Goal: Task Accomplishment & Management: Manage account settings

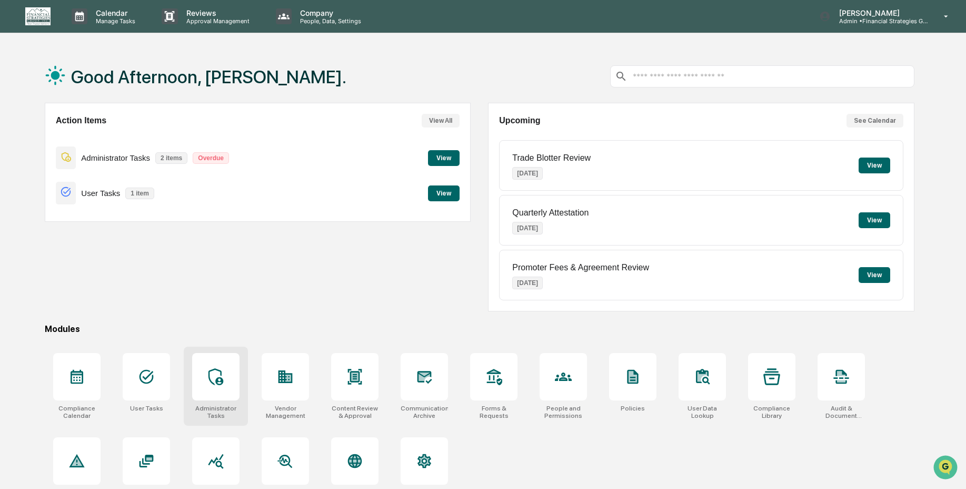
click at [194, 394] on div at bounding box center [215, 376] width 47 height 47
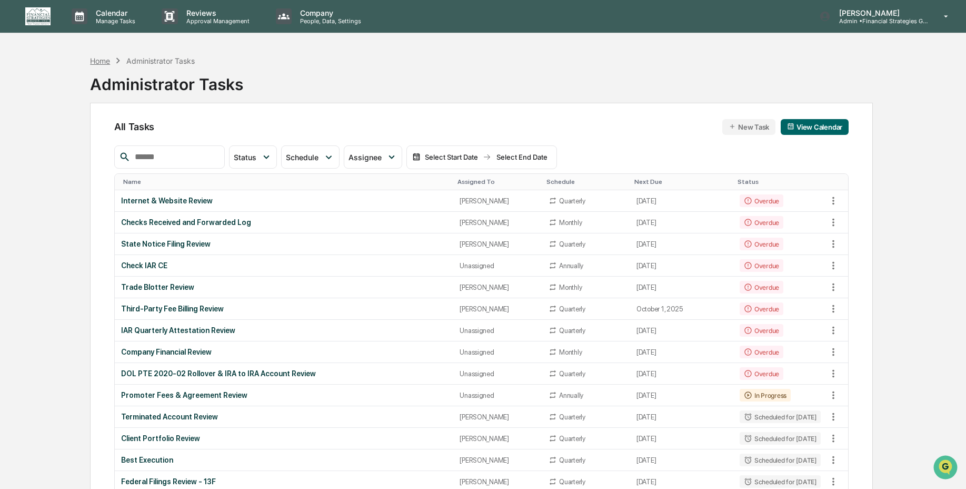
click at [98, 63] on div "Home" at bounding box center [100, 60] width 20 height 9
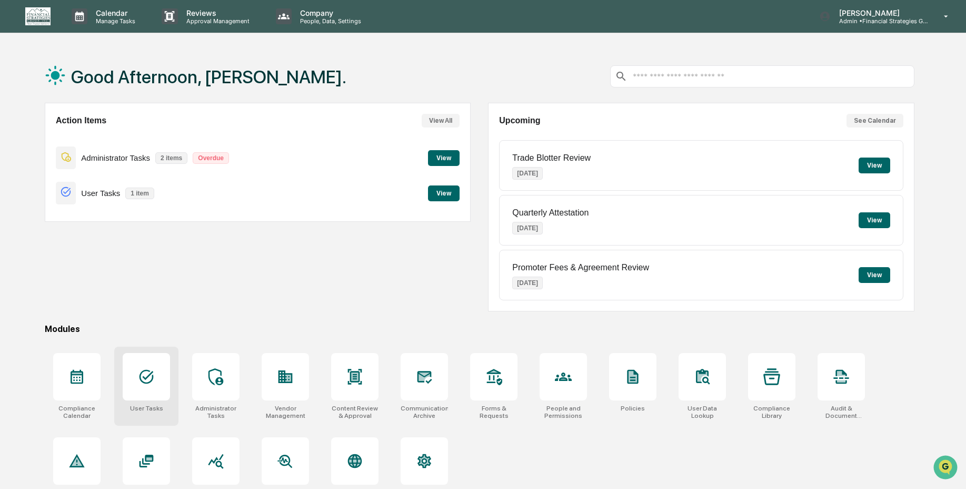
click at [150, 388] on div at bounding box center [146, 376] width 47 height 47
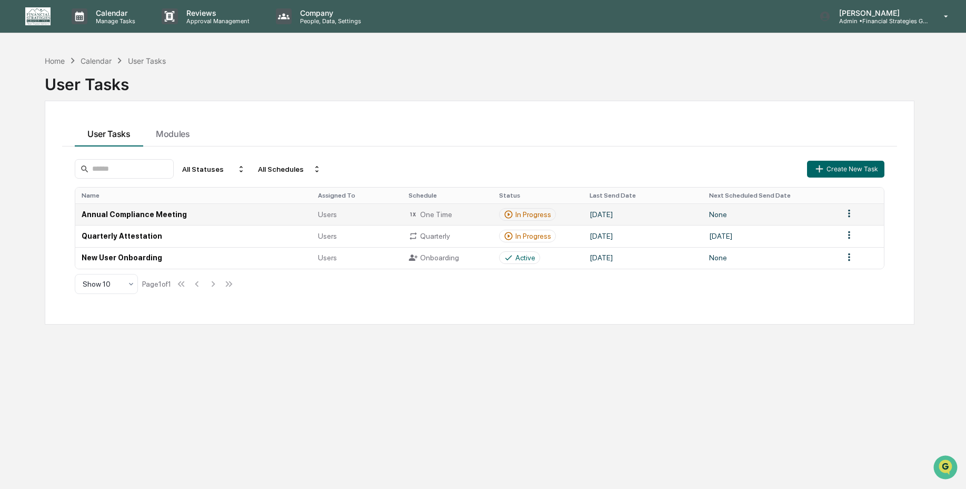
click at [532, 214] on div "In Progress" at bounding box center [533, 214] width 36 height 8
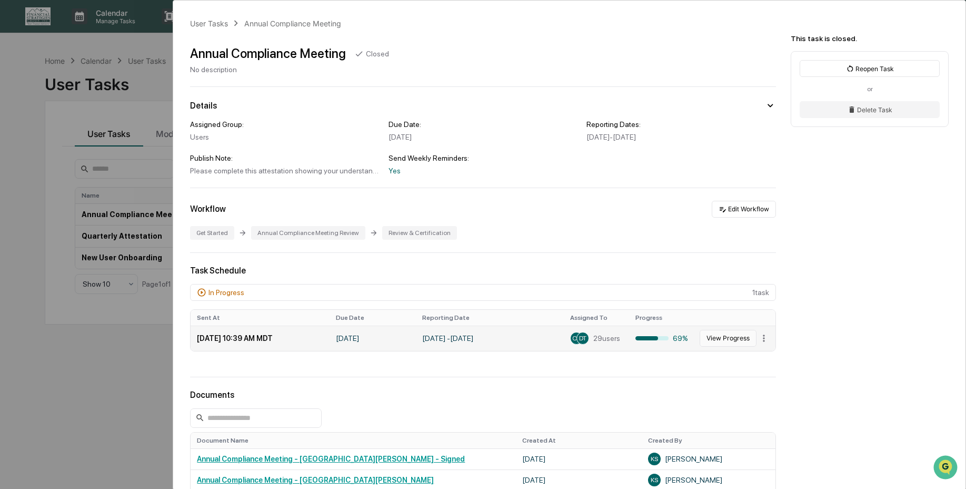
click at [725, 337] on button "View Progress" at bounding box center [728, 338] width 57 height 17
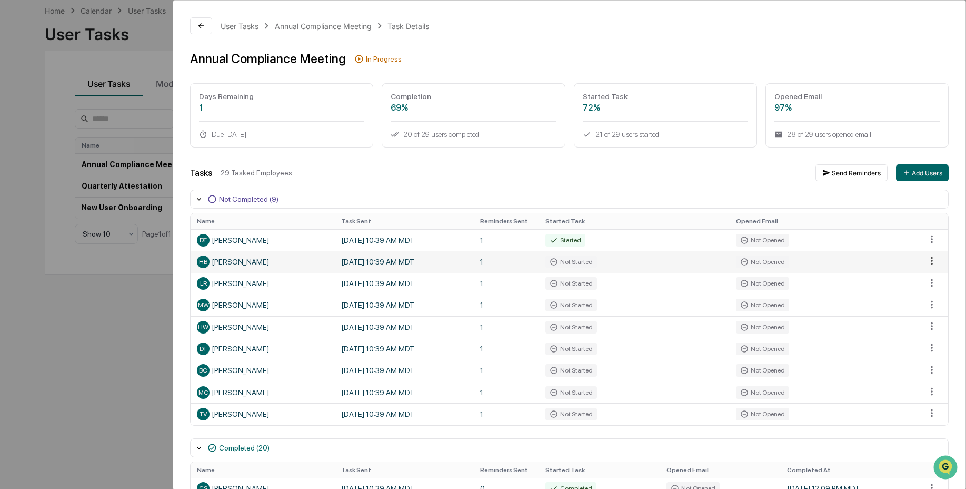
click at [929, 265] on html "Calendar Manage Tasks Reviews Approval Management Company People, Data, Setting…" at bounding box center [483, 194] width 966 height 489
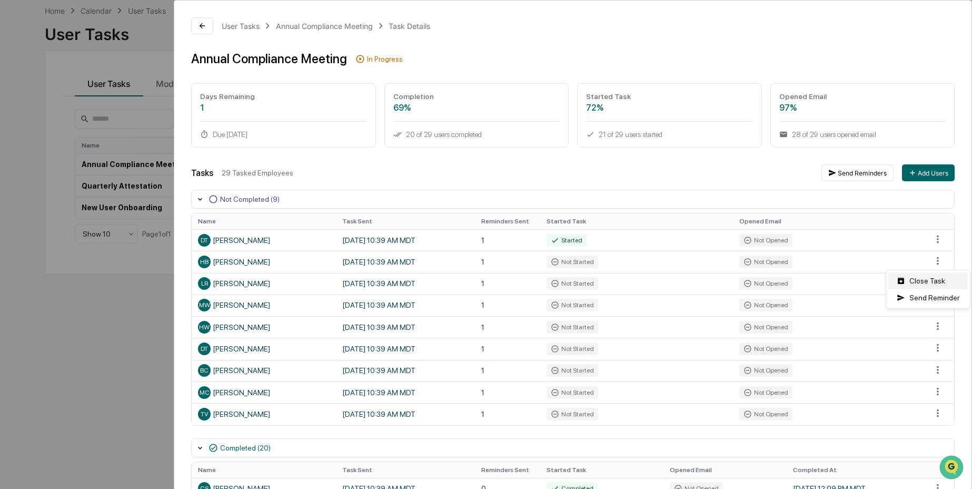
click at [931, 284] on div "Close Task" at bounding box center [927, 280] width 79 height 17
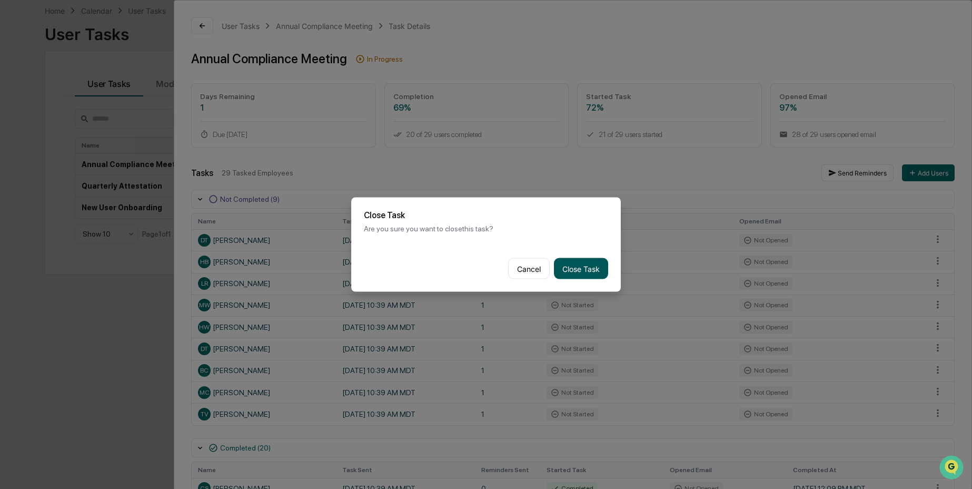
click at [582, 267] on button "Close Task" at bounding box center [581, 268] width 54 height 21
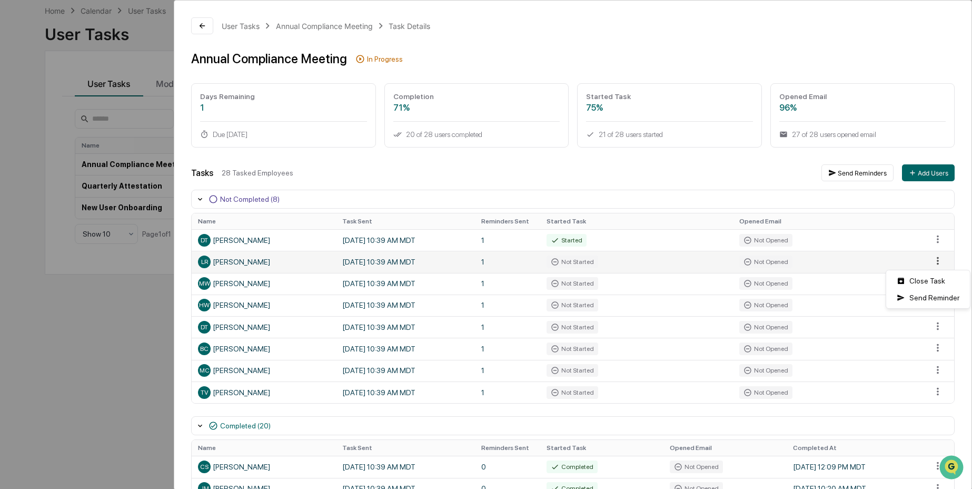
click at [924, 259] on html "Calendar Manage Tasks Reviews Approval Management Company People, Data, Setting…" at bounding box center [486, 194] width 972 height 489
click at [929, 276] on div "Close Task" at bounding box center [927, 280] width 79 height 17
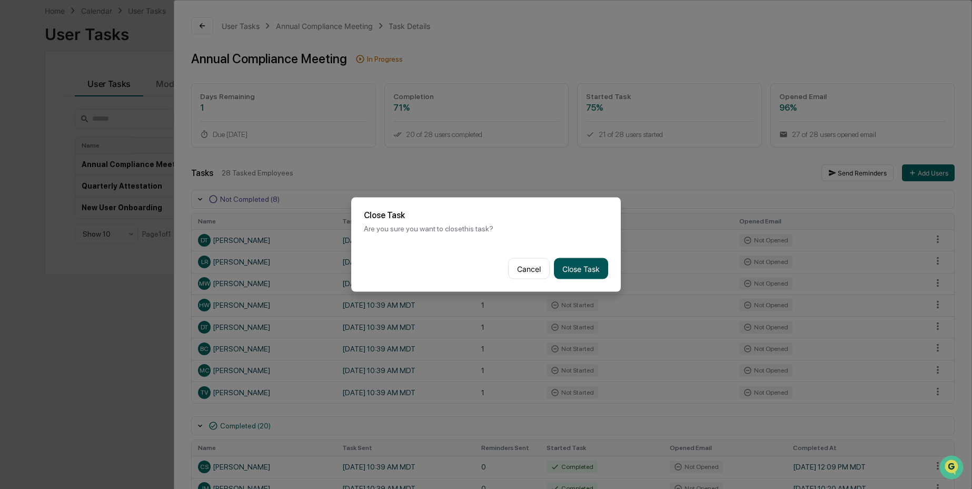
click at [586, 265] on button "Close Task" at bounding box center [581, 268] width 54 height 21
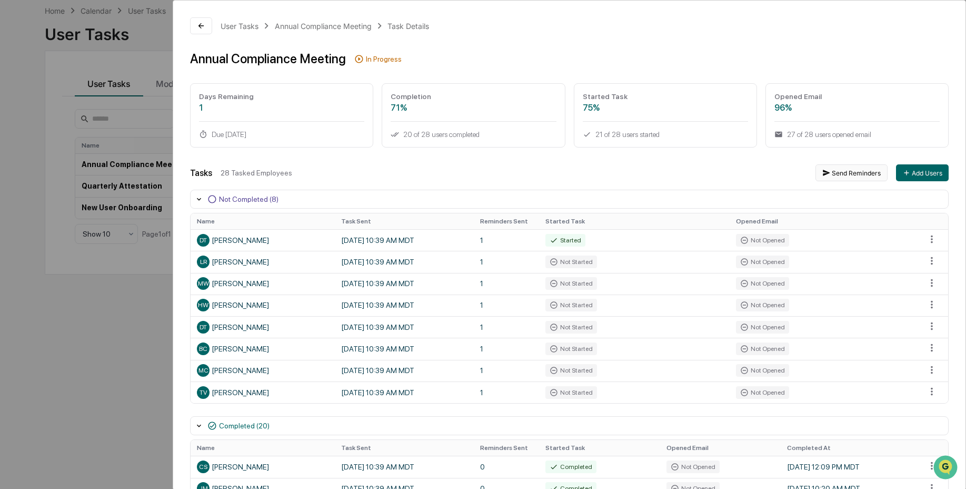
click at [823, 173] on icon "button" at bounding box center [826, 173] width 7 height 6
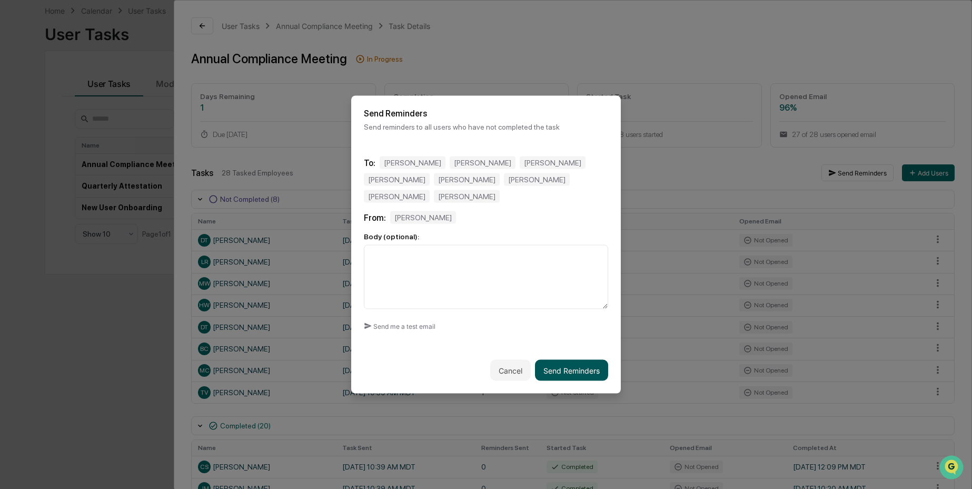
click at [558, 371] on button "Send Reminders" at bounding box center [571, 370] width 73 height 21
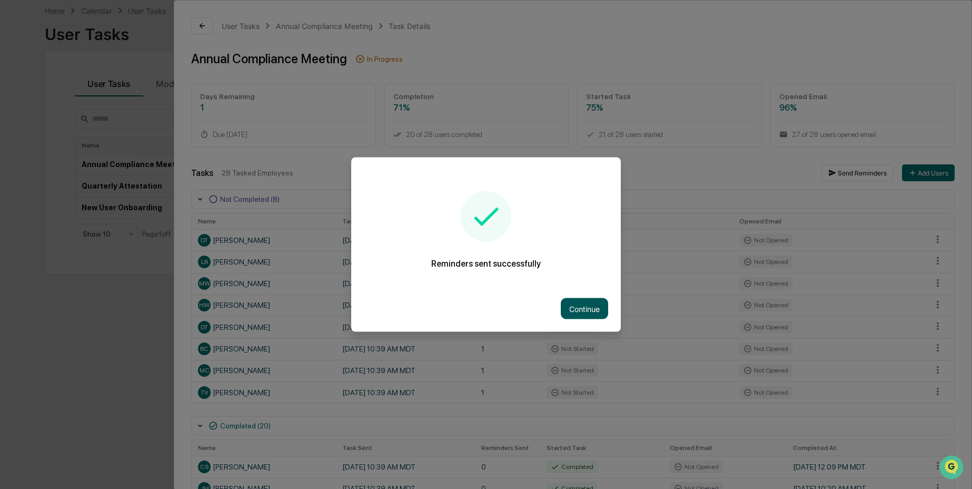
click at [591, 298] on button "Continue" at bounding box center [584, 308] width 47 height 21
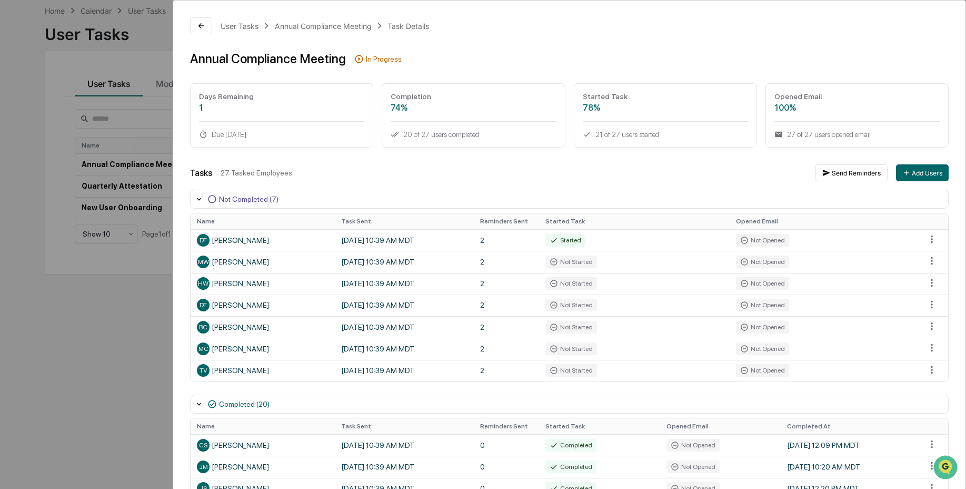
click at [85, 304] on div "User Tasks Annual Compliance Meeting Task Details Annual Compliance Meeting In …" at bounding box center [483, 244] width 966 height 489
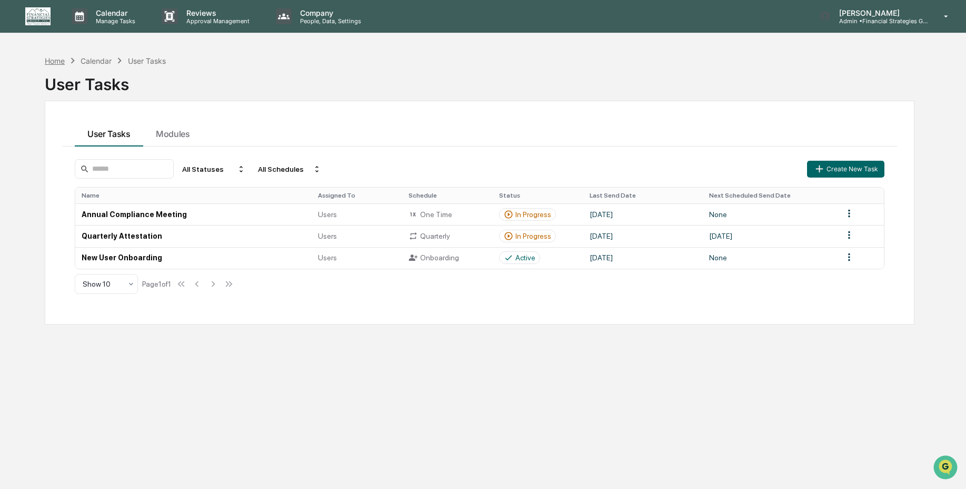
click at [54, 60] on div "Home" at bounding box center [55, 60] width 20 height 9
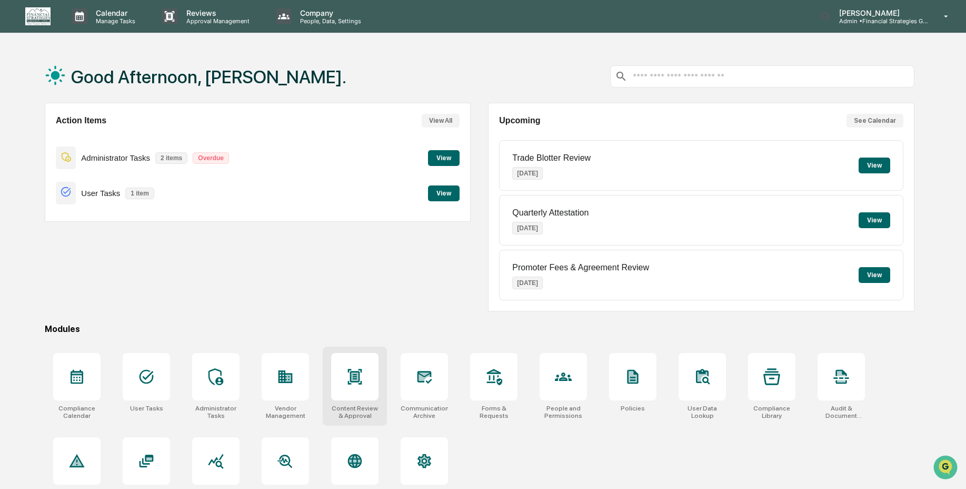
click at [364, 379] on div at bounding box center [354, 376] width 47 height 47
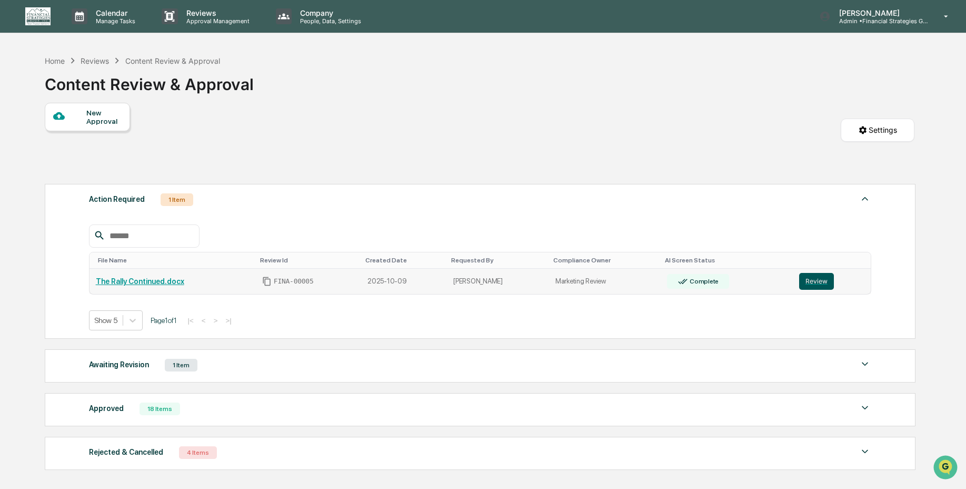
click at [812, 281] on button "Review" at bounding box center [816, 281] width 35 height 17
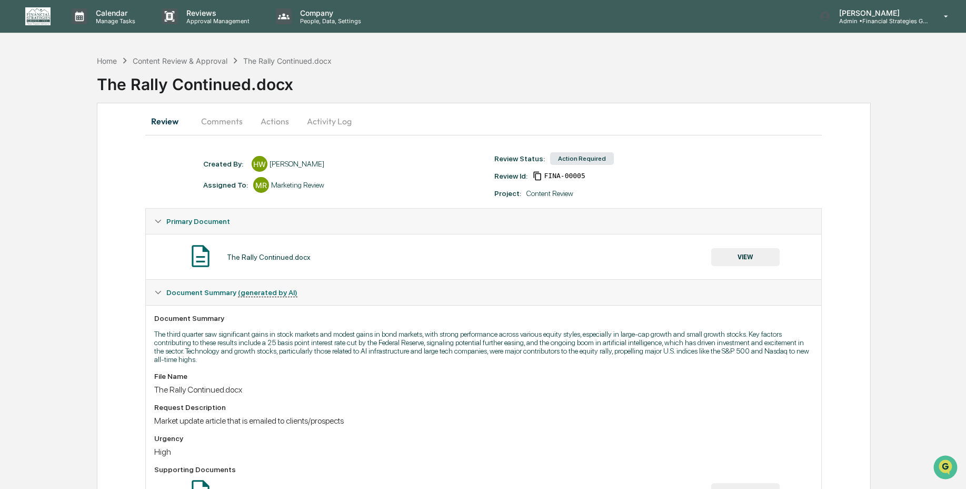
click at [761, 255] on button "VIEW" at bounding box center [745, 257] width 68 height 18
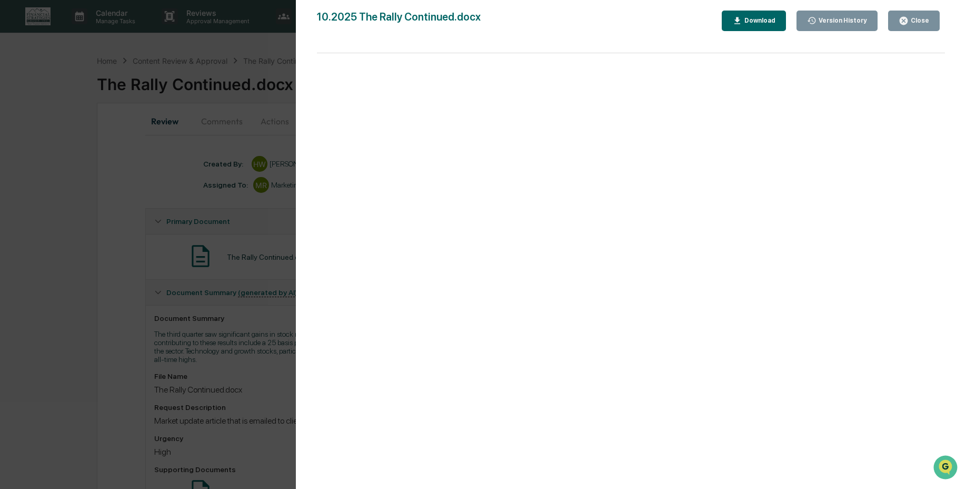
click at [909, 24] on div "Close" at bounding box center [914, 21] width 31 height 10
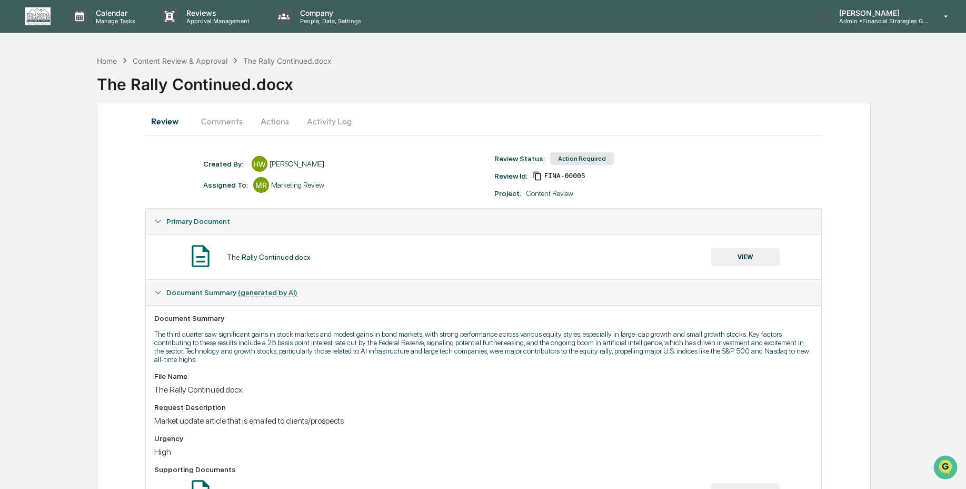
click at [270, 131] on button "Actions" at bounding box center [274, 120] width 47 height 25
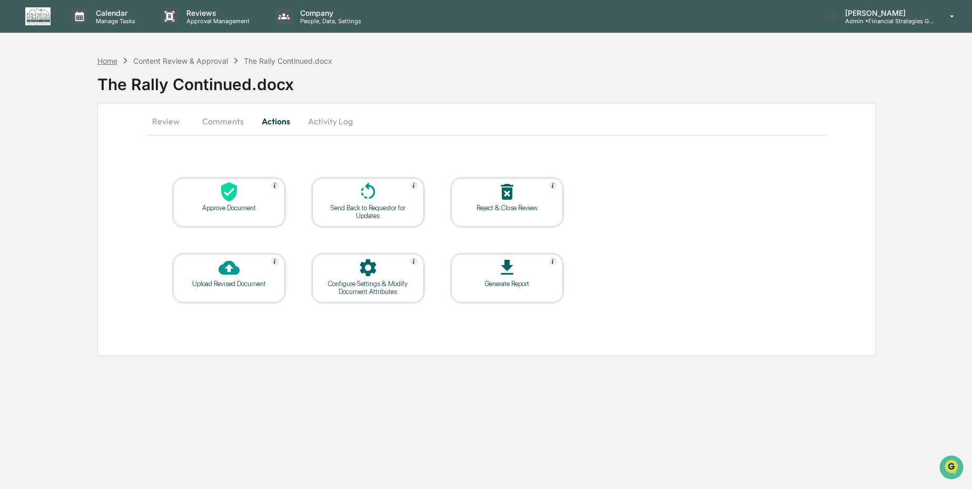
click at [107, 61] on div "Home" at bounding box center [107, 60] width 20 height 9
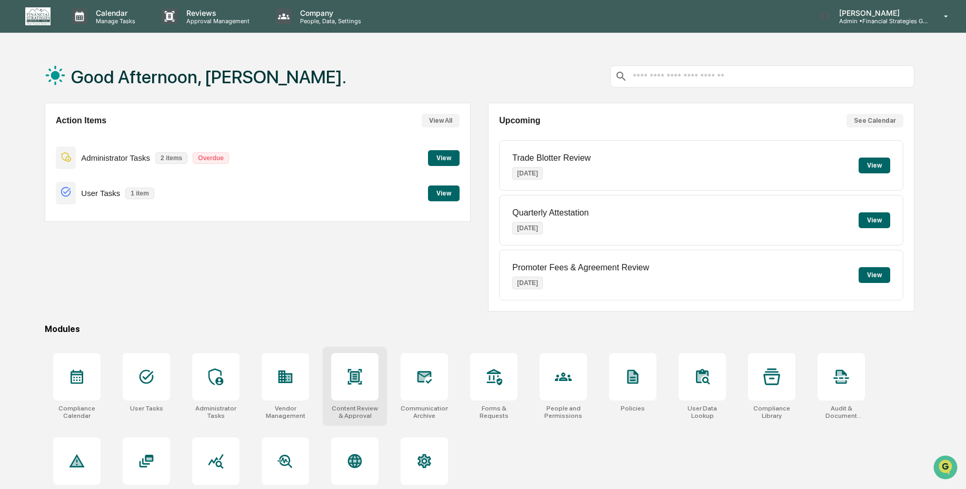
click at [367, 394] on div at bounding box center [354, 376] width 47 height 47
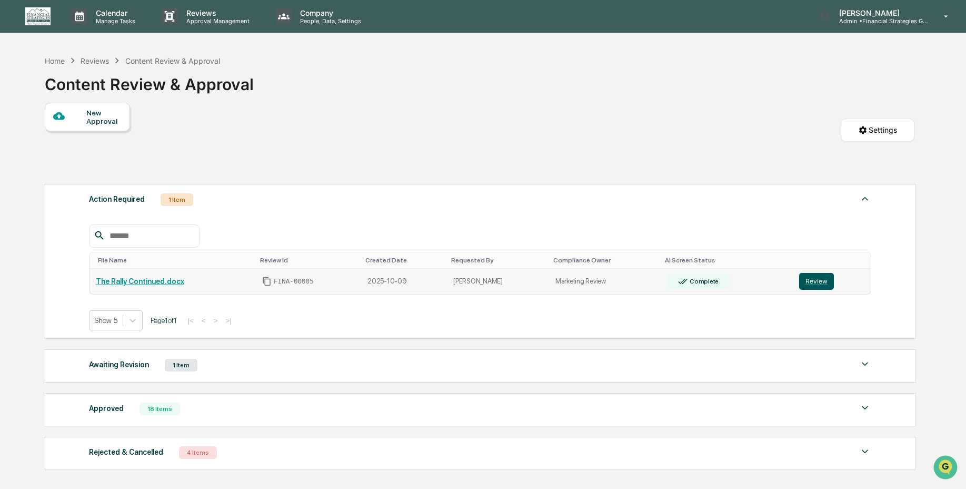
click at [804, 282] on button "Review" at bounding box center [816, 281] width 35 height 17
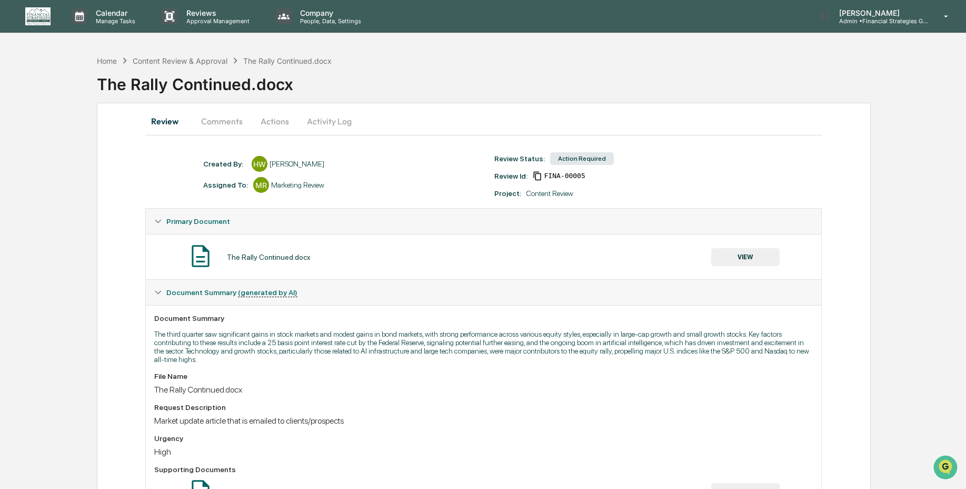
click at [356, 120] on button "Activity Log" at bounding box center [330, 120] width 62 height 25
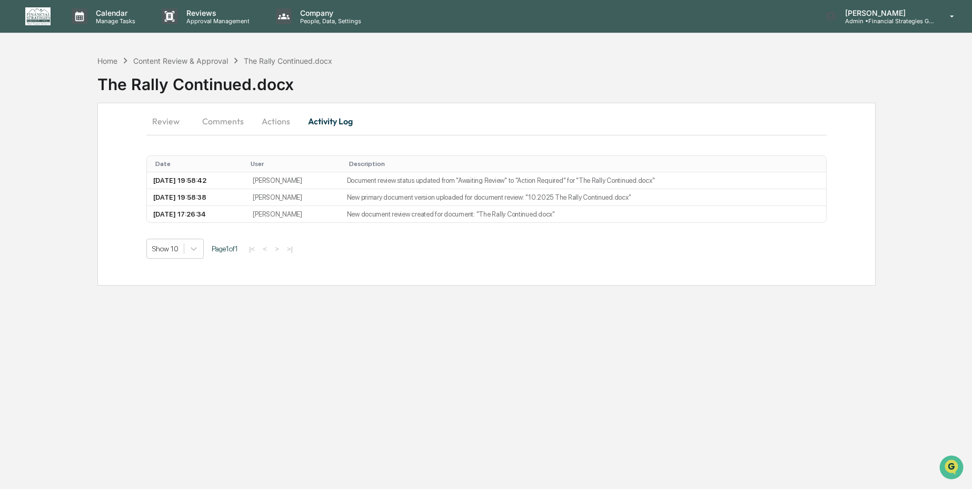
click at [162, 127] on button "Review" at bounding box center [169, 120] width 47 height 25
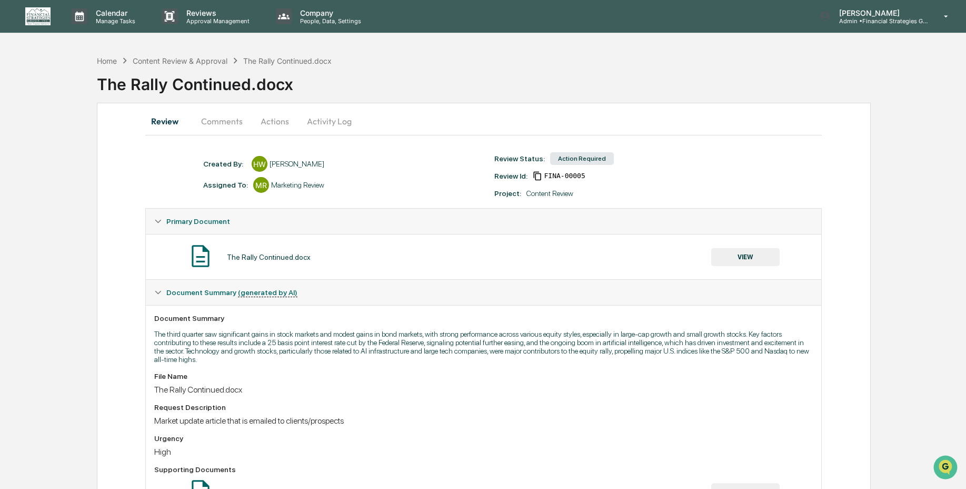
click at [731, 254] on button "VIEW" at bounding box center [745, 257] width 68 height 18
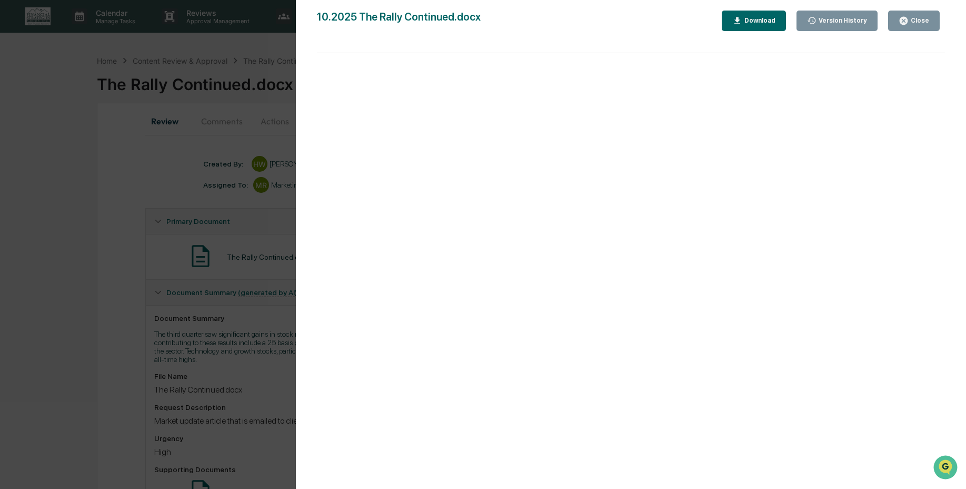
click at [835, 20] on div "Version History" at bounding box center [842, 20] width 51 height 7
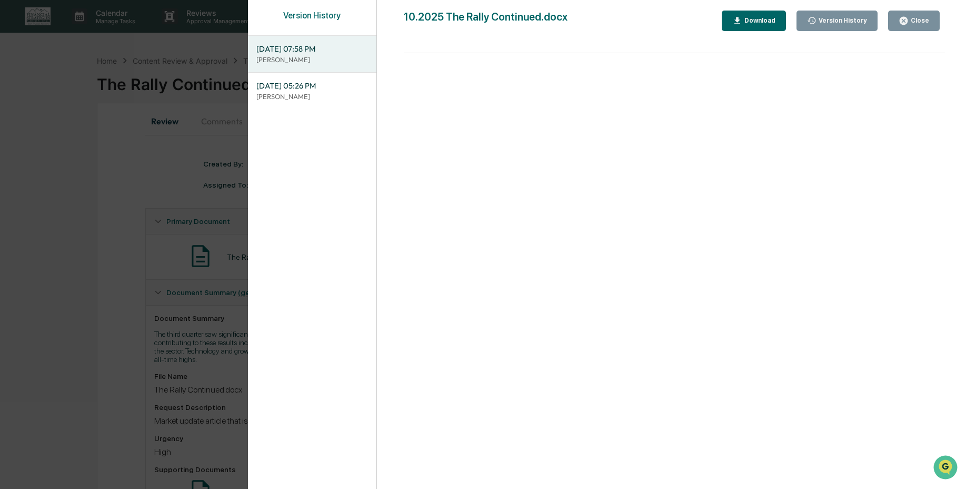
click at [220, 163] on div "Version History 10/10/2025, 07:58 PM Lindsay Rider 10/09/2025, 05:26 PM Haley W…" at bounding box center [483, 244] width 966 height 489
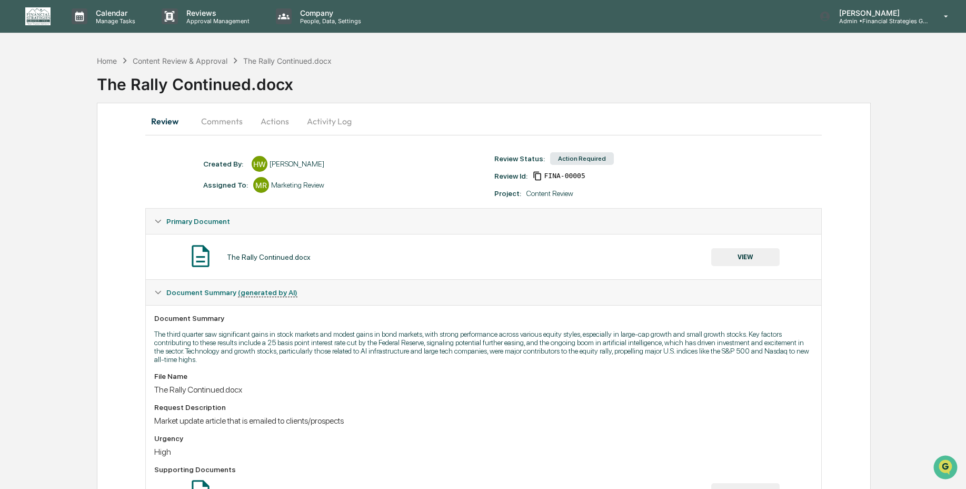
click at [206, 121] on button "Comments" at bounding box center [222, 120] width 58 height 25
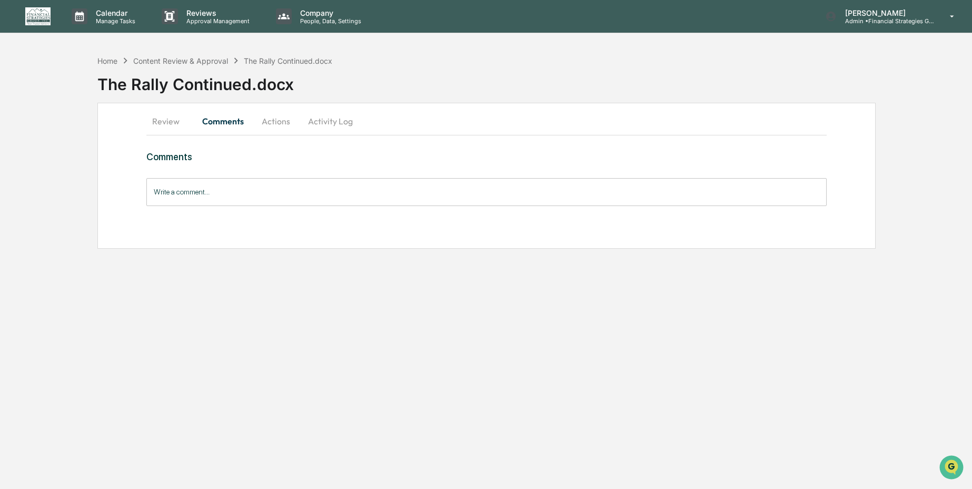
click at [161, 120] on button "Review" at bounding box center [169, 120] width 47 height 25
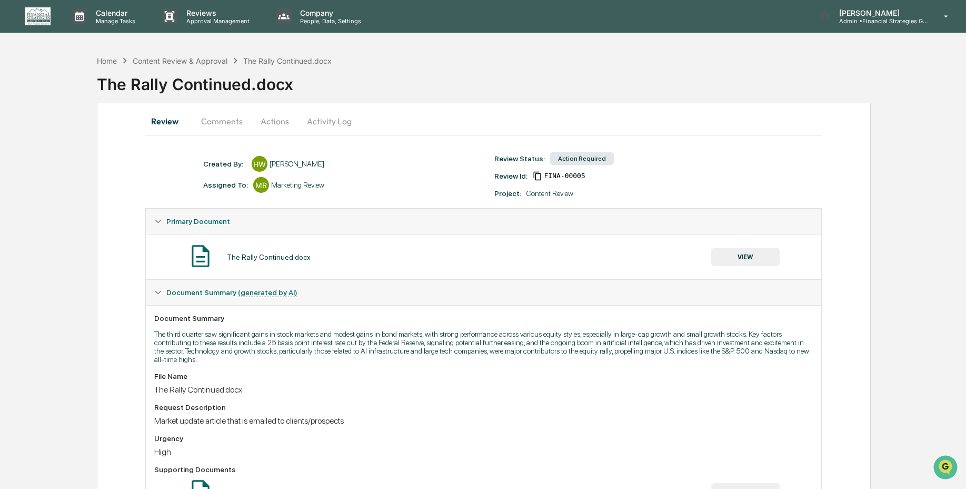
click at [730, 253] on button "VIEW" at bounding box center [745, 257] width 68 height 18
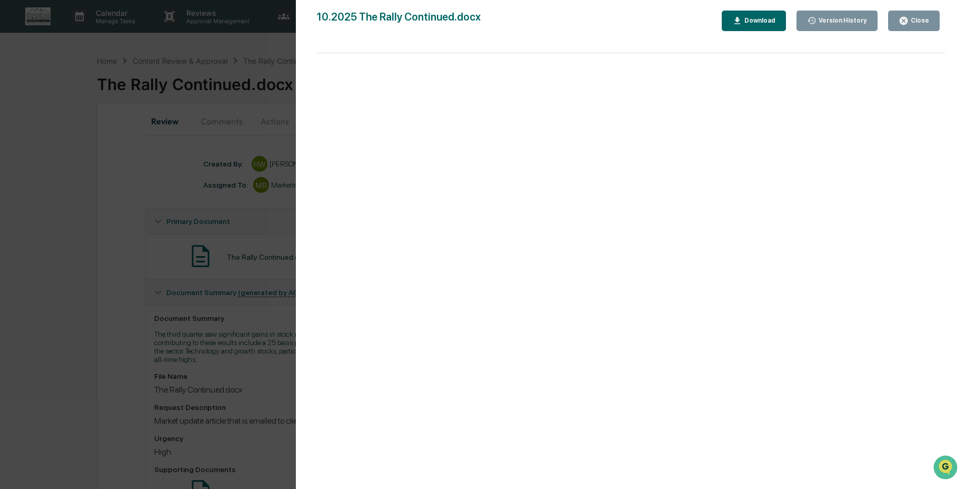
click at [768, 23] on div "Download" at bounding box center [758, 20] width 33 height 7
click at [234, 290] on div "Version History 10/10/2025, 07:58 PM Lindsay Rider 10/09/2025, 05:26 PM Haley W…" at bounding box center [483, 244] width 966 height 489
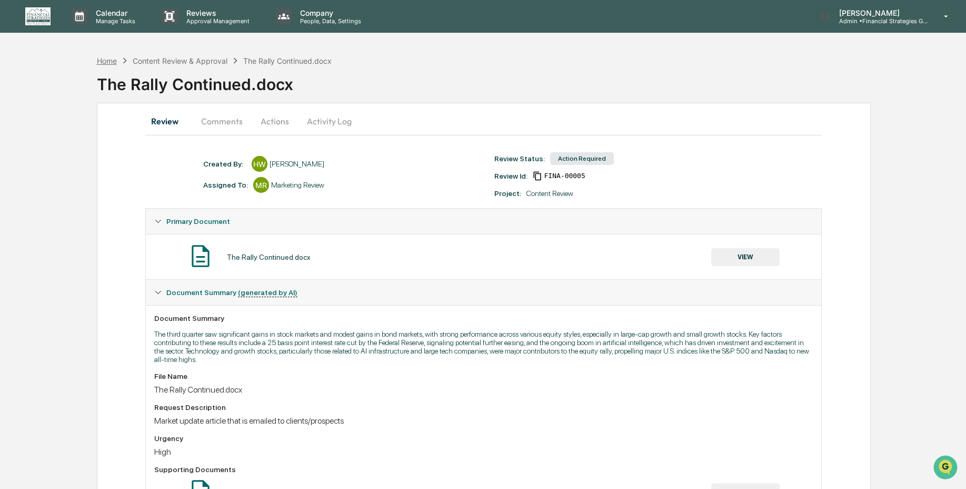
click at [112, 60] on div "Home" at bounding box center [107, 60] width 20 height 9
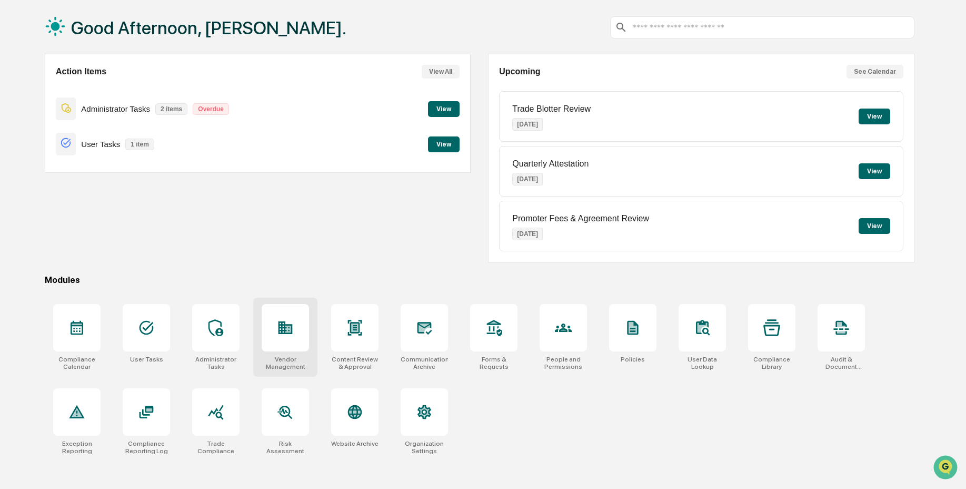
scroll to position [50, 0]
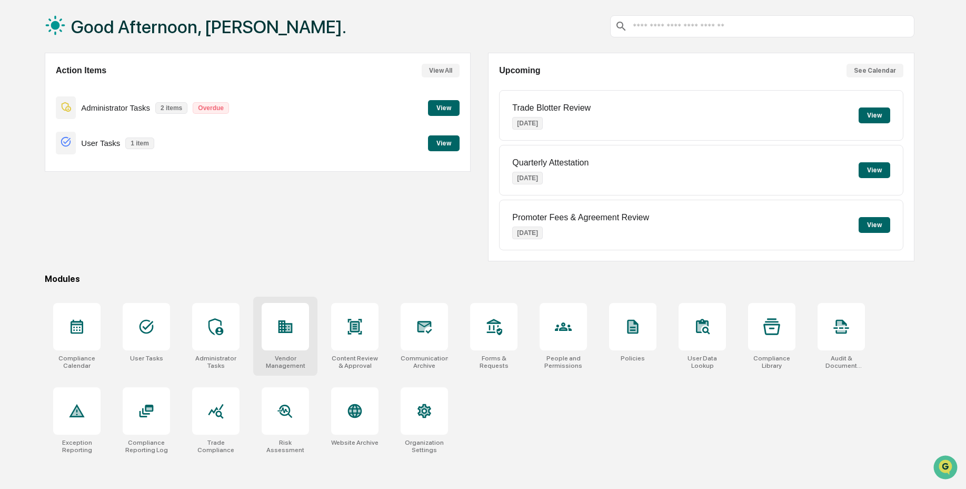
click at [271, 316] on div at bounding box center [285, 326] width 47 height 47
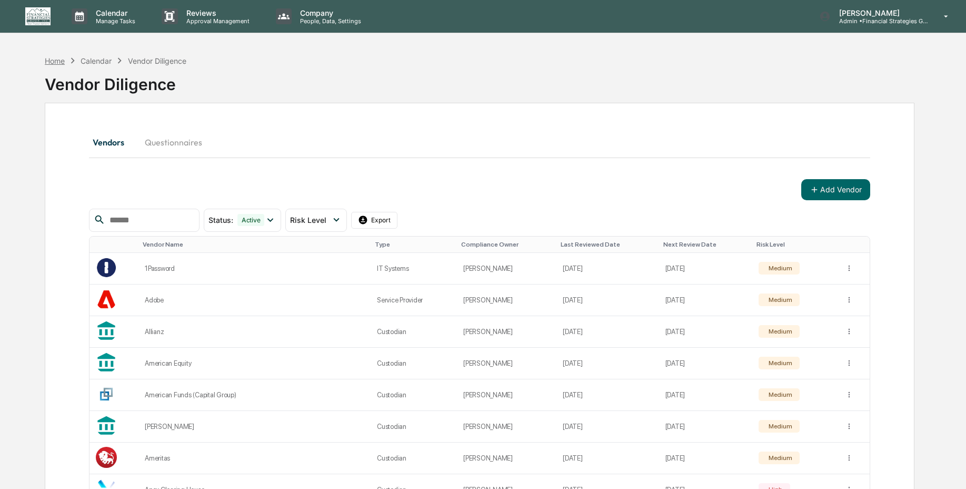
click at [56, 62] on div "Home" at bounding box center [55, 60] width 20 height 9
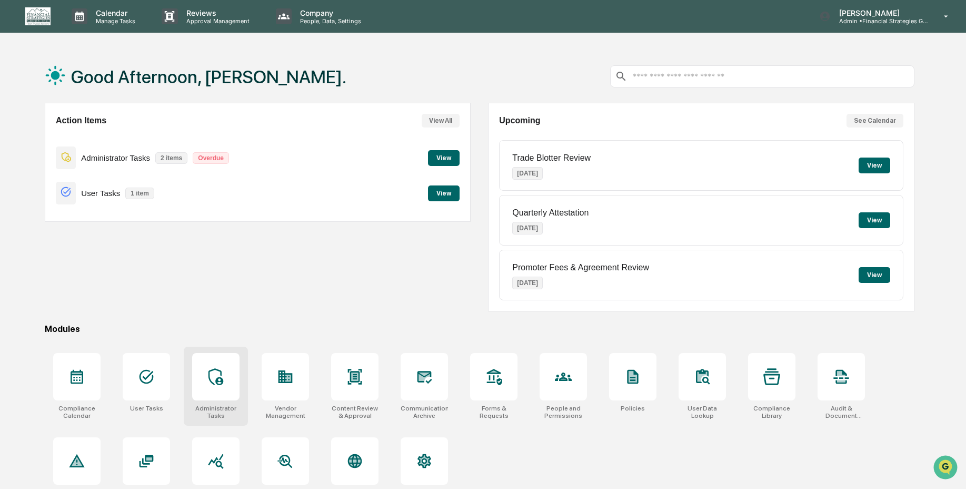
click at [232, 379] on div at bounding box center [215, 376] width 47 height 47
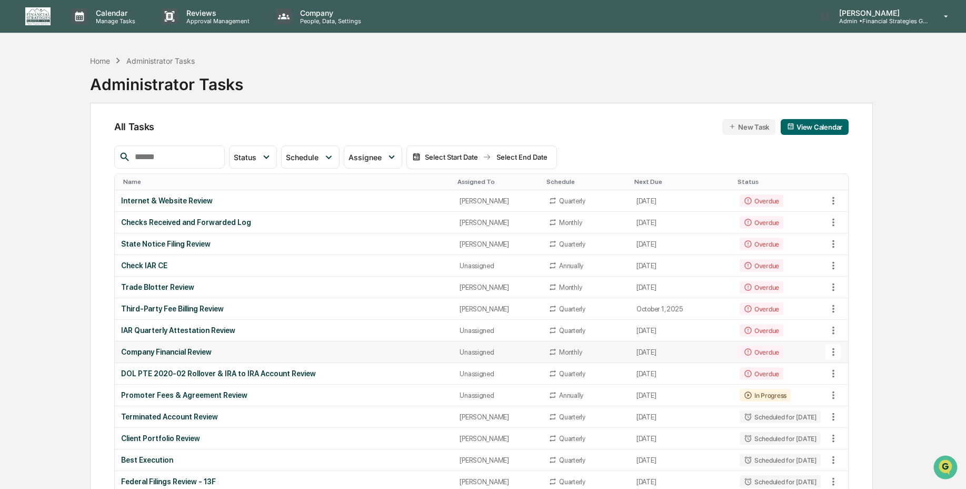
click at [285, 352] on div "Company Financial Review" at bounding box center [284, 351] width 326 height 8
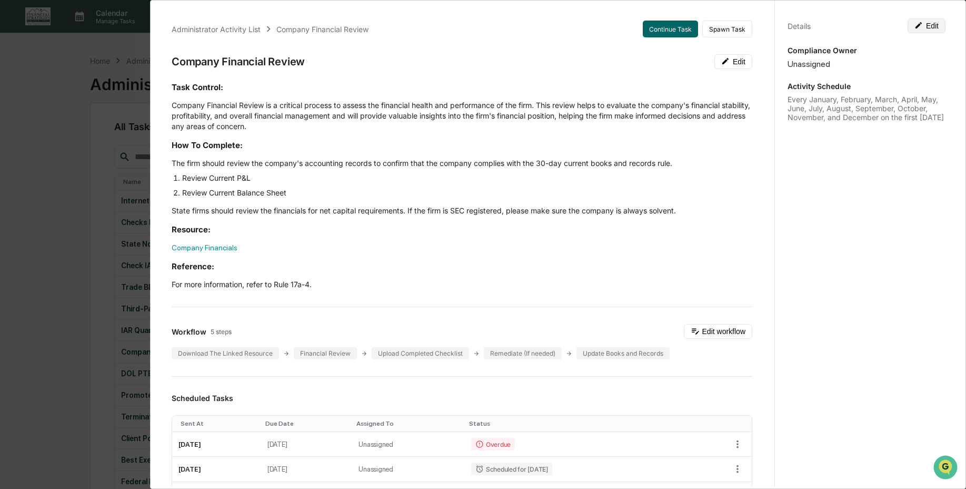
click at [918, 24] on button "Edit" at bounding box center [927, 25] width 38 height 15
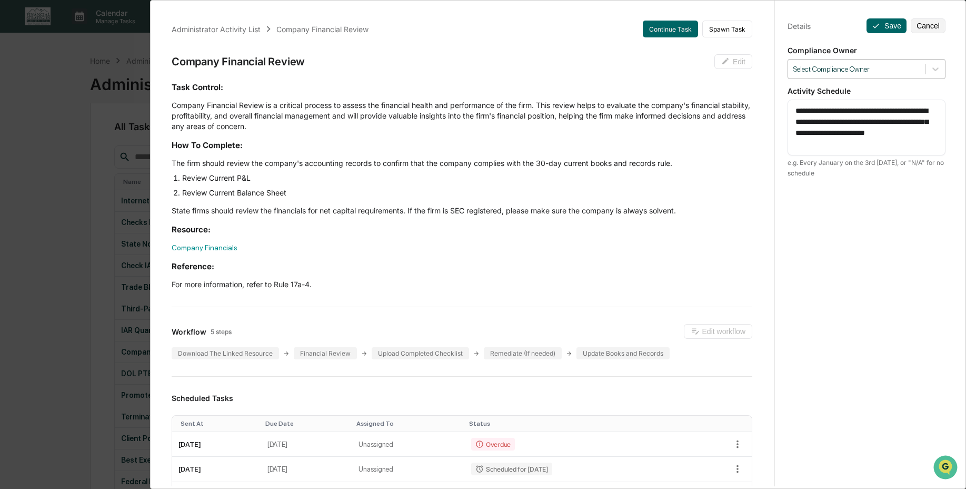
click at [878, 75] on div "Select Compliance Owner" at bounding box center [856, 69] width 137 height 14
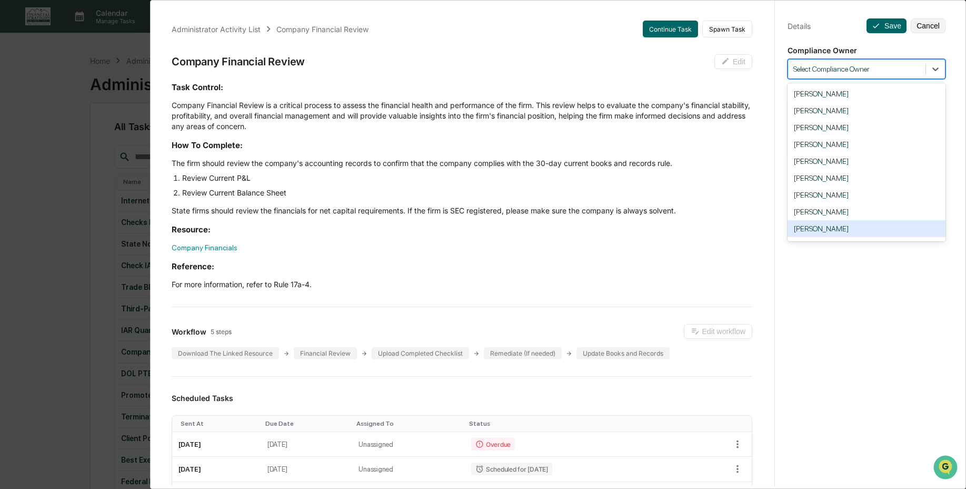
click at [863, 227] on div "[PERSON_NAME]" at bounding box center [867, 228] width 158 height 17
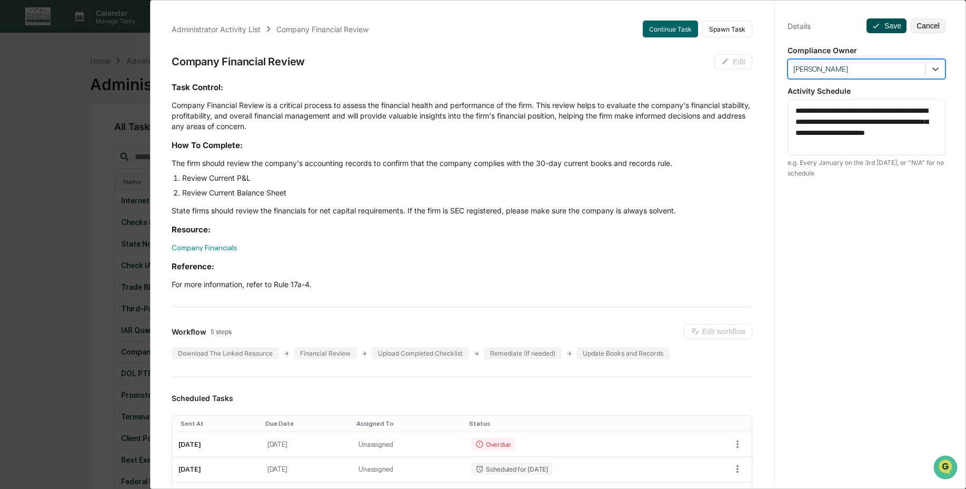
click at [882, 28] on button "Save" at bounding box center [887, 25] width 40 height 15
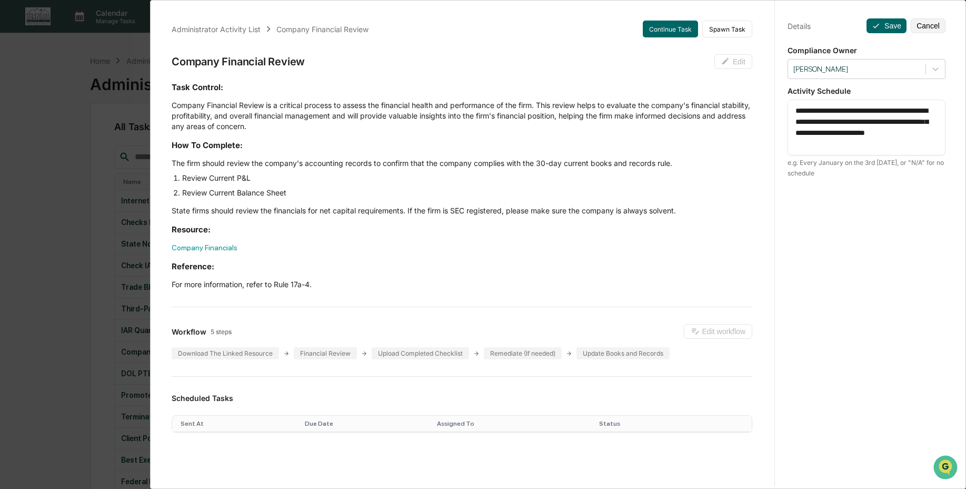
click at [75, 305] on div "Administrator Activity List Company Financial Review Continue Task Spawn Task C…" at bounding box center [483, 244] width 966 height 489
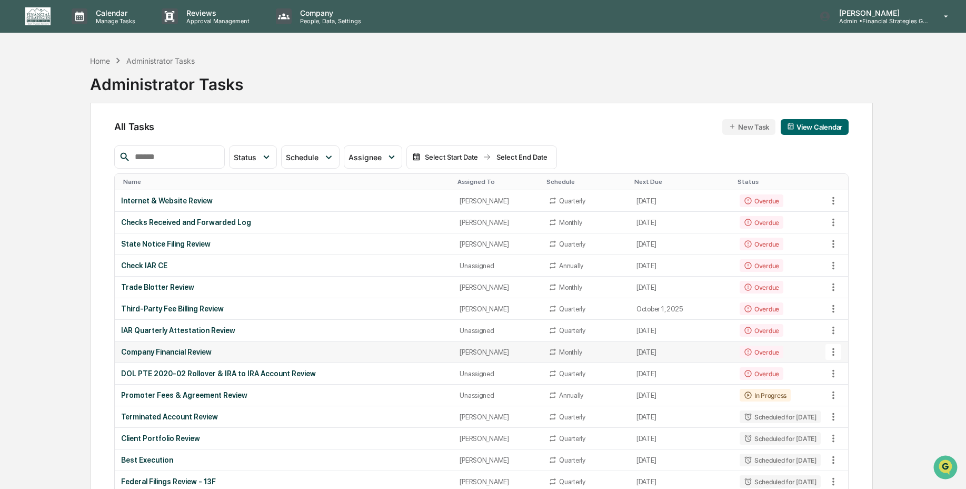
click at [135, 357] on td "Company Financial Review" at bounding box center [284, 352] width 339 height 22
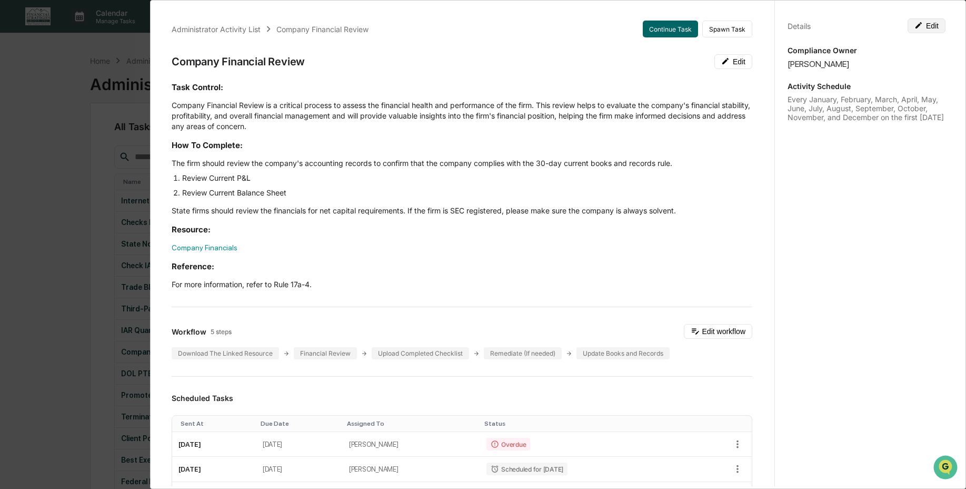
click at [929, 24] on button "Edit" at bounding box center [927, 25] width 38 height 15
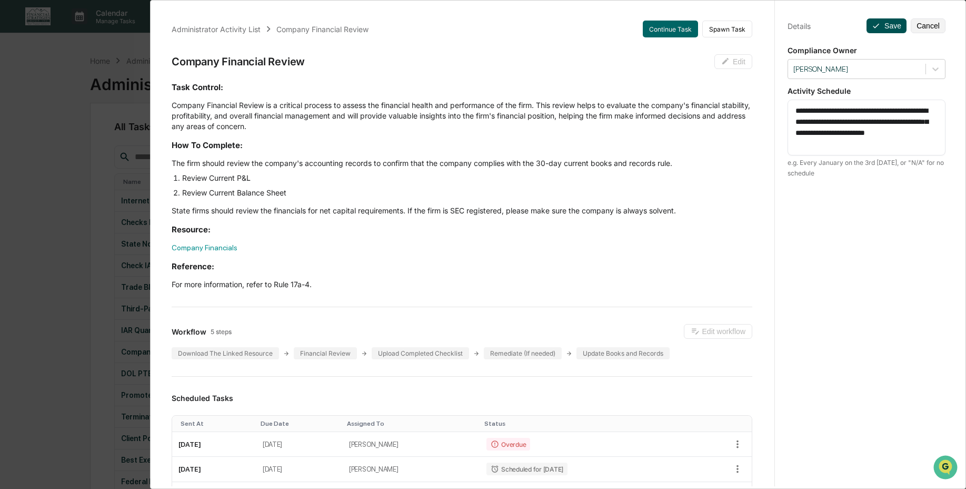
click at [872, 27] on icon at bounding box center [876, 26] width 8 height 8
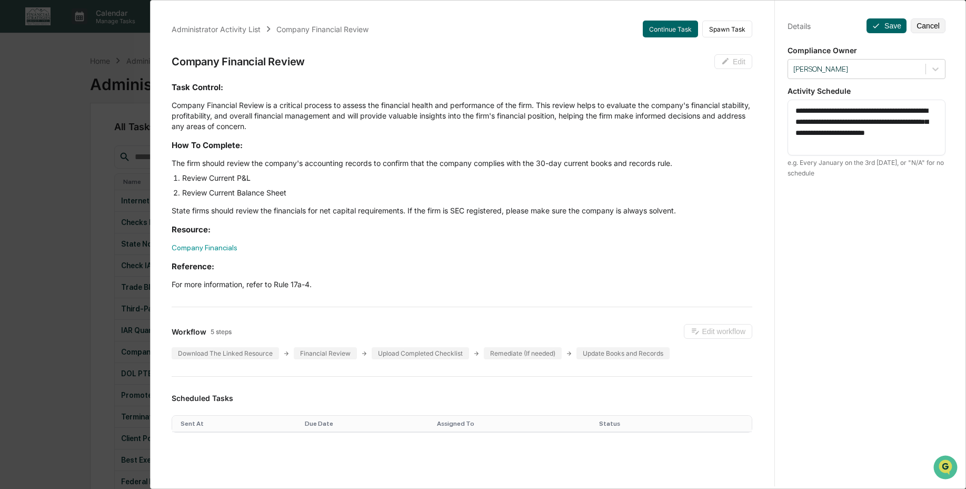
click at [73, 241] on div "Administrator Activity List Company Financial Review Continue Task Spawn Task C…" at bounding box center [483, 244] width 966 height 489
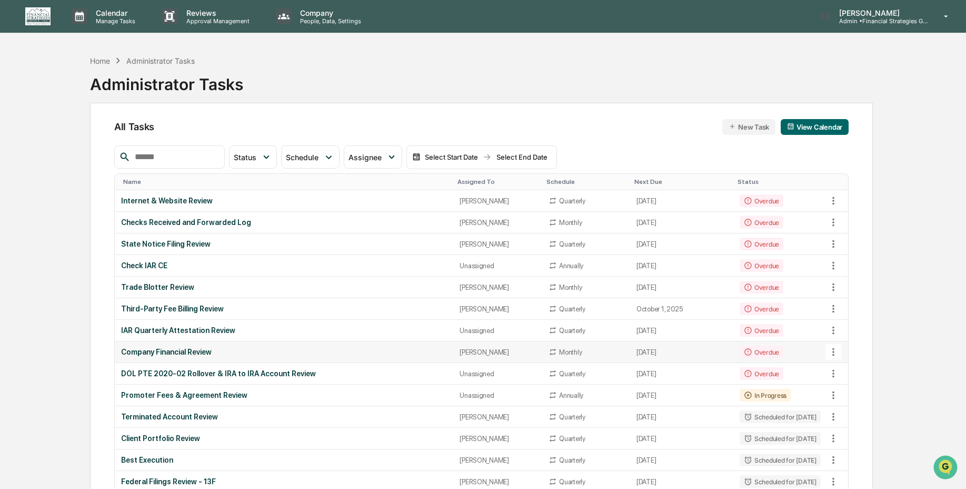
click at [205, 354] on div "Company Financial Review" at bounding box center [284, 351] width 326 height 8
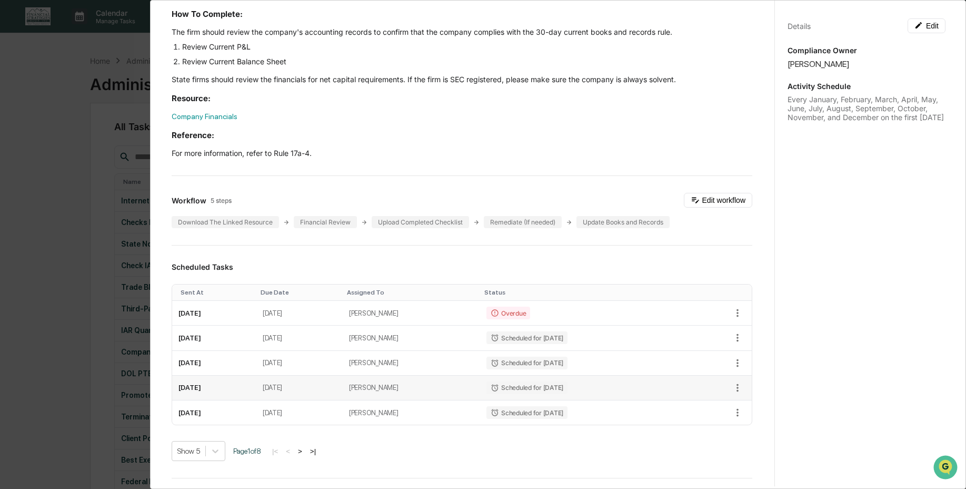
scroll to position [194, 0]
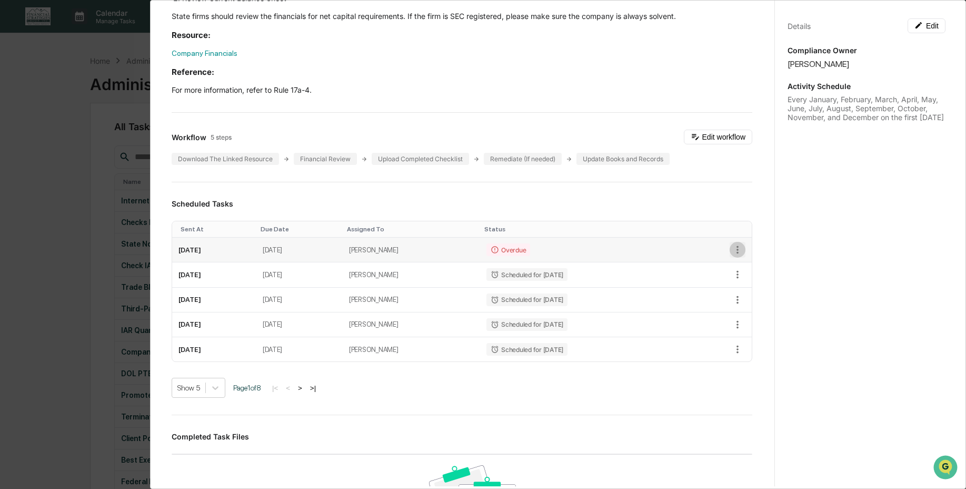
click at [732, 247] on icon "button" at bounding box center [738, 250] width 12 height 12
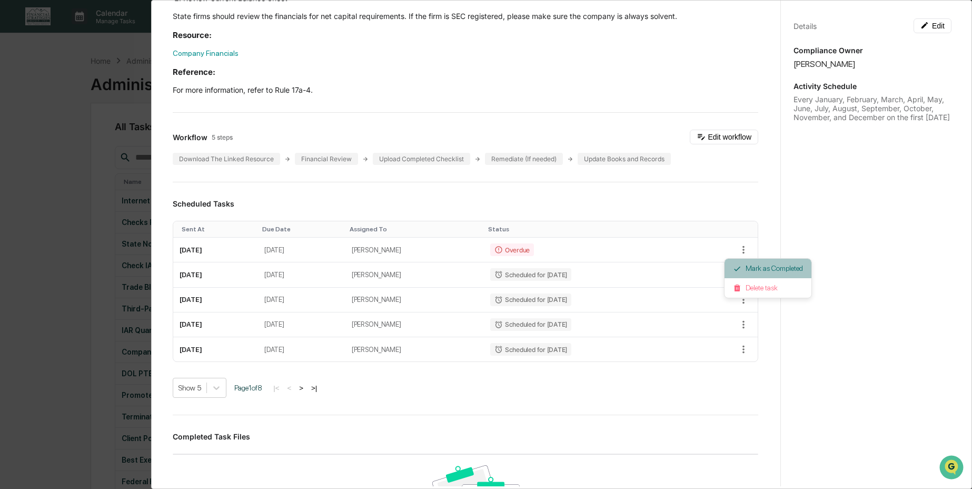
click at [742, 268] on li "Mark as Completed" at bounding box center [767, 267] width 87 height 19
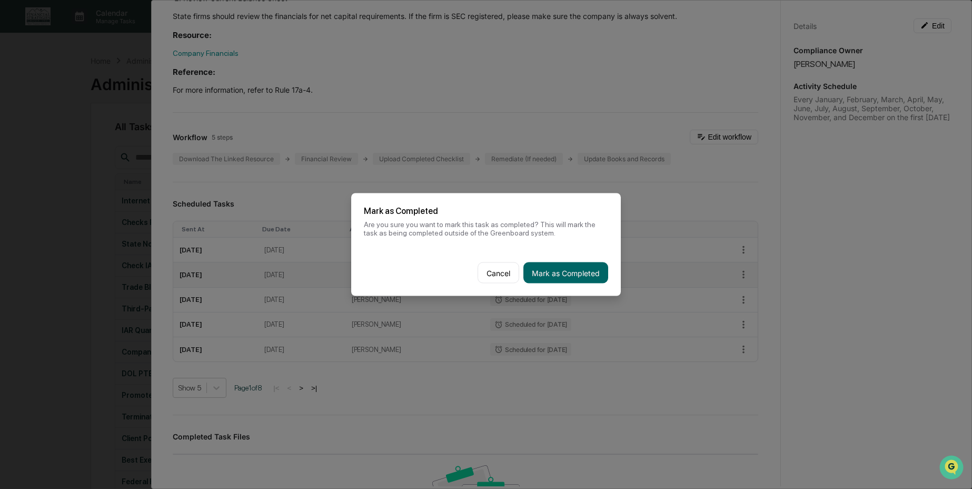
click at [570, 269] on button "Mark as Completed" at bounding box center [565, 272] width 85 height 21
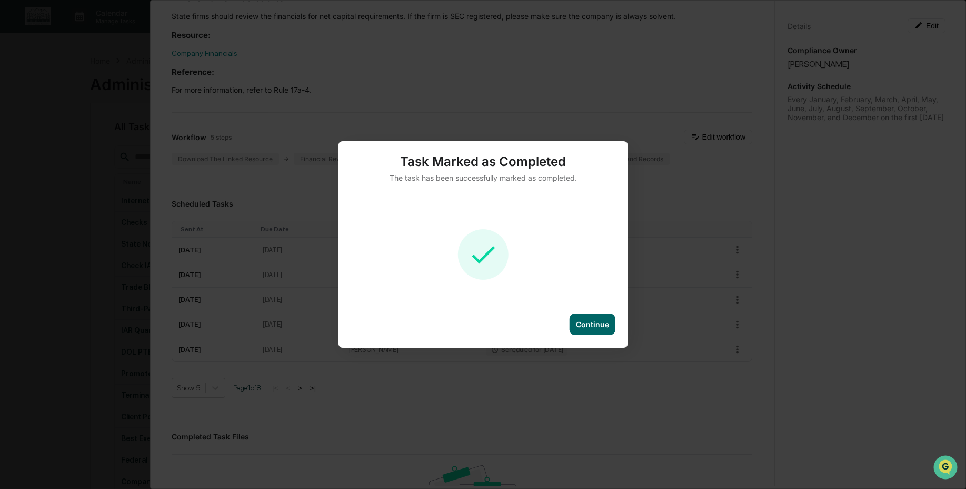
click at [586, 320] on div "Continue" at bounding box center [592, 324] width 33 height 9
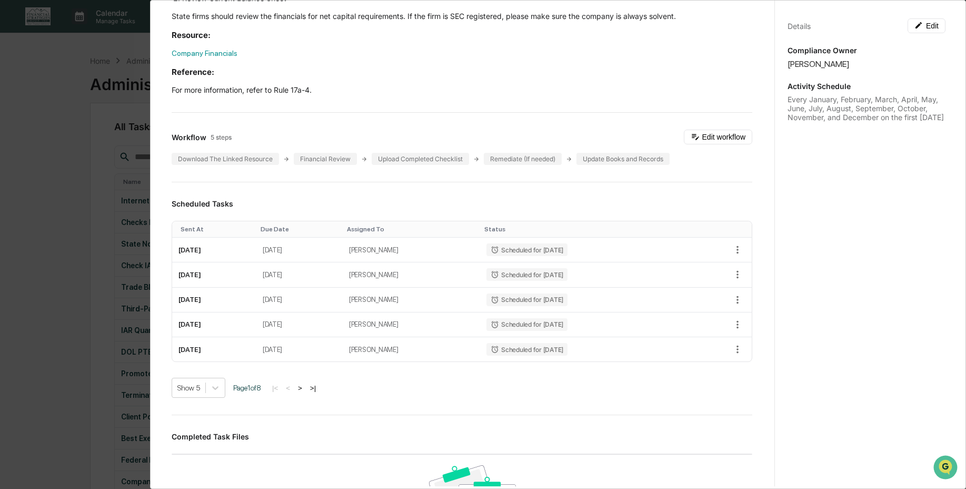
click at [98, 311] on div "Administrator Activity List Company Financial Review Start Task Spawn Task Comp…" at bounding box center [483, 244] width 966 height 489
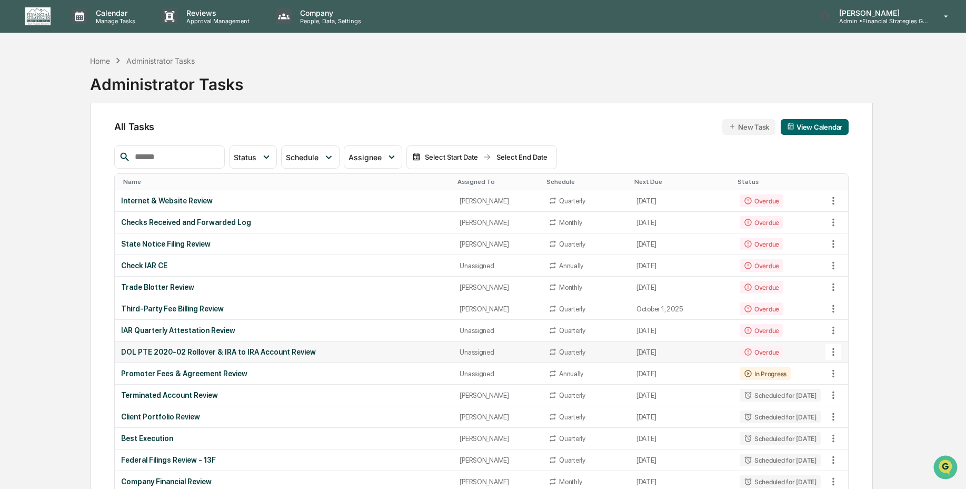
click at [397, 350] on div "DOL PTE 2020-02 Rollover & IRA to IRA Account Review" at bounding box center [284, 351] width 326 height 8
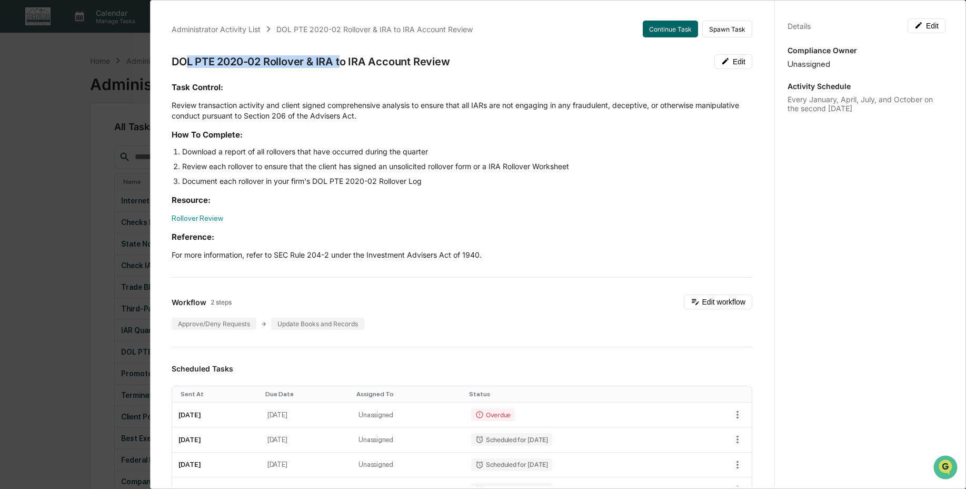
drag, startPoint x: 197, startPoint y: 64, endPoint x: 374, endPoint y: 56, distance: 177.1
click at [343, 62] on div "DOL PTE 2020-02 Rollover & IRA to IRA Account Review" at bounding box center [311, 61] width 279 height 13
click at [493, 82] on h3 "Task Control:" at bounding box center [462, 87] width 581 height 11
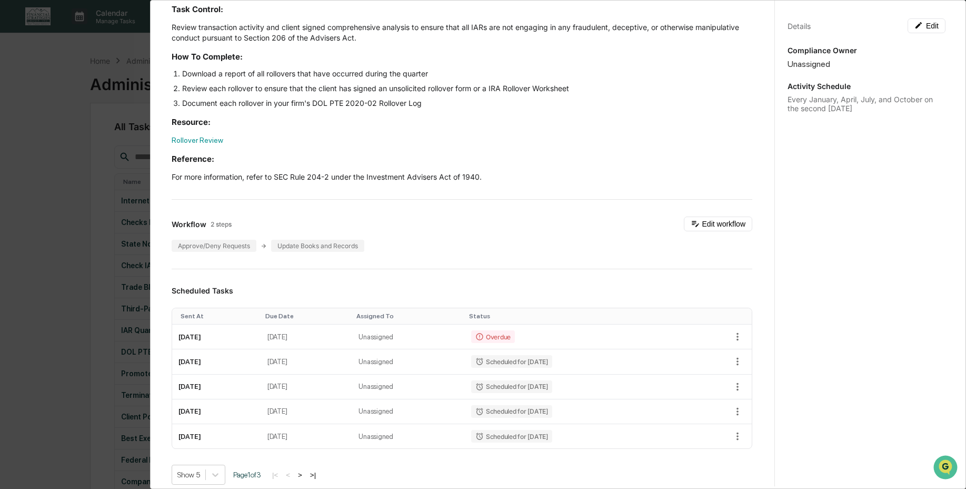
scroll to position [79, 0]
click at [918, 27] on button "Edit" at bounding box center [927, 25] width 38 height 15
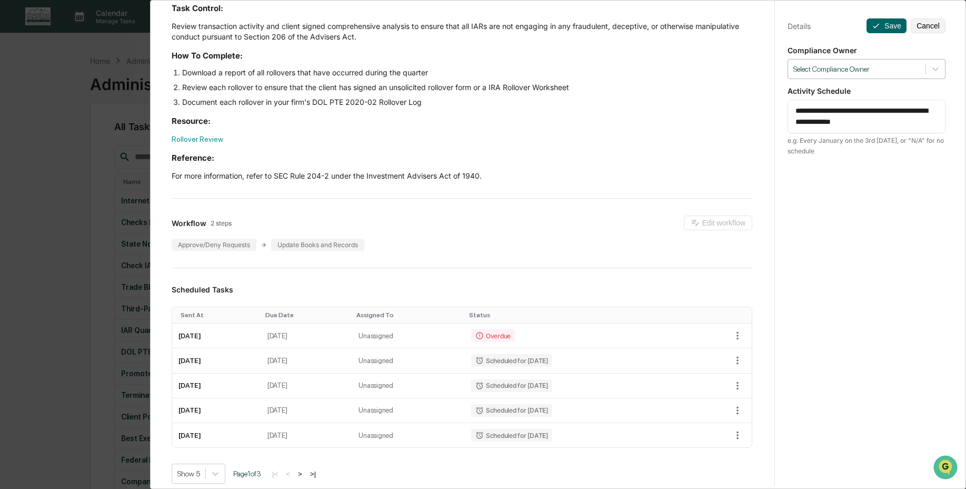
click at [917, 70] on div "Select Compliance Owner" at bounding box center [856, 69] width 137 height 14
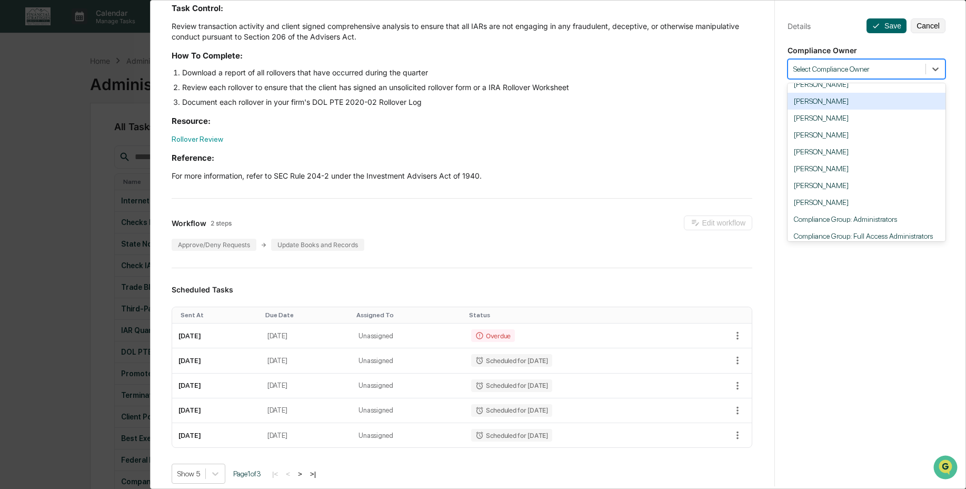
scroll to position [63, 0]
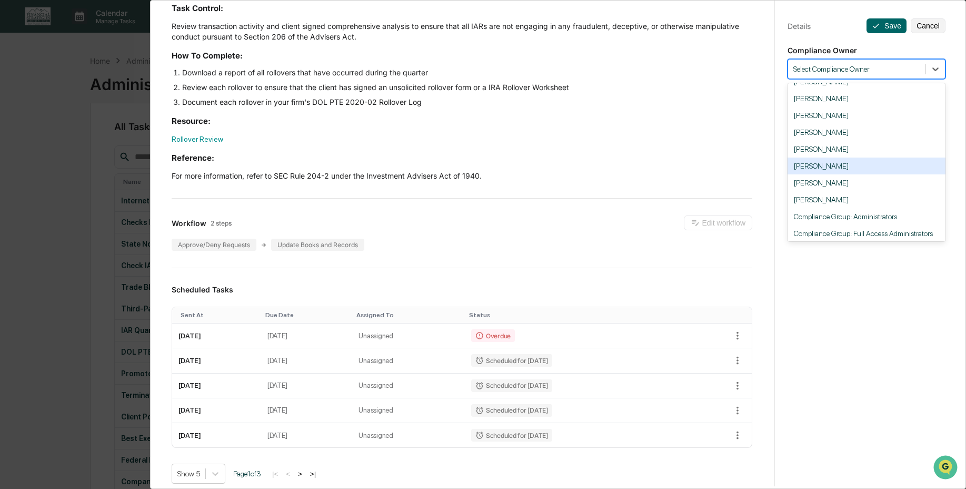
click at [875, 163] on div "Doug Thalhammer" at bounding box center [867, 165] width 158 height 17
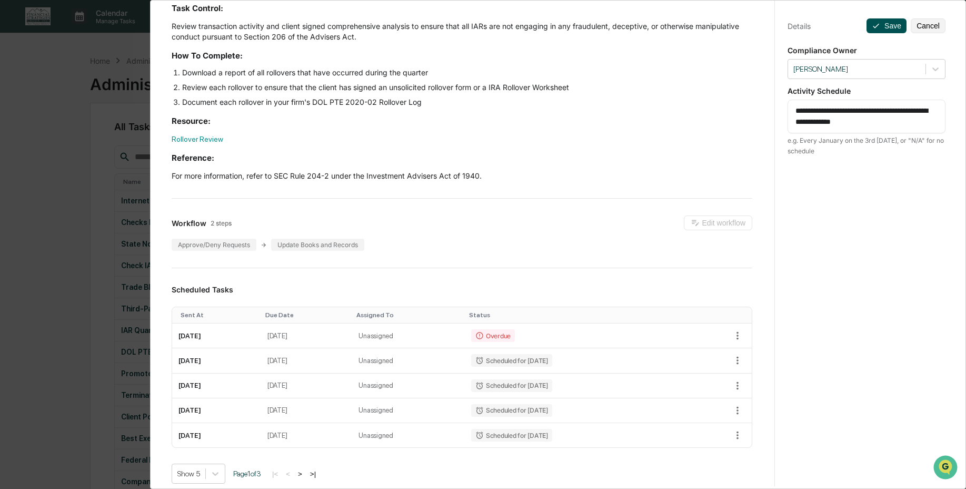
click at [884, 24] on button "Save" at bounding box center [887, 25] width 40 height 15
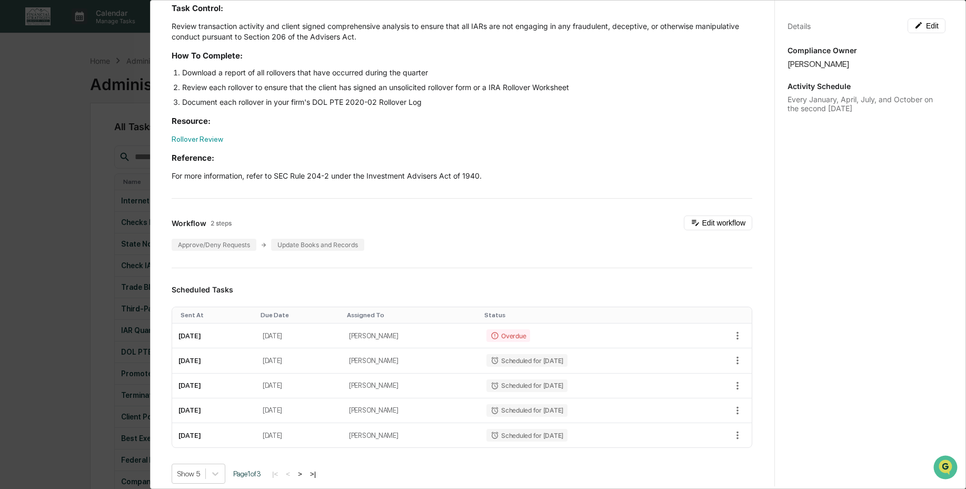
click at [144, 263] on div "Administrator Activity List DOL PTE 2020-02 Rollover & IRA to IRA Account Revie…" at bounding box center [483, 244] width 966 height 489
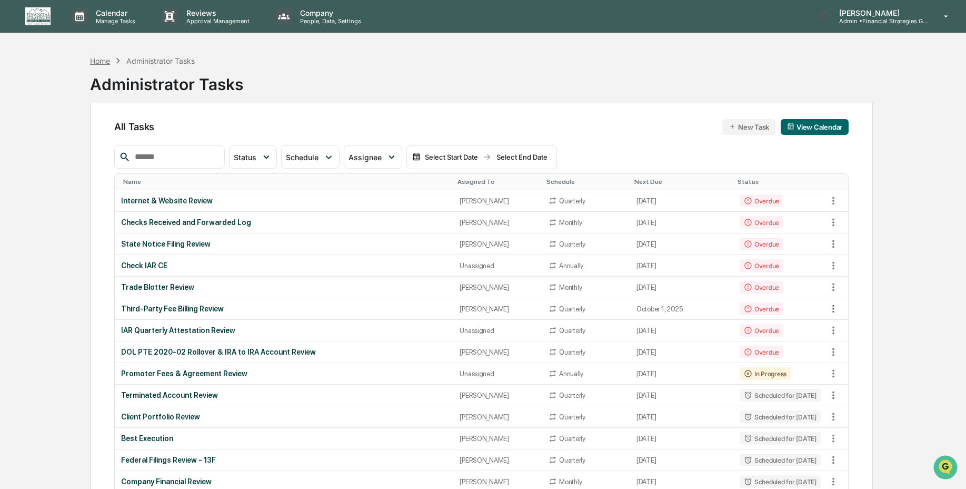
click at [101, 59] on div "Home" at bounding box center [100, 60] width 20 height 9
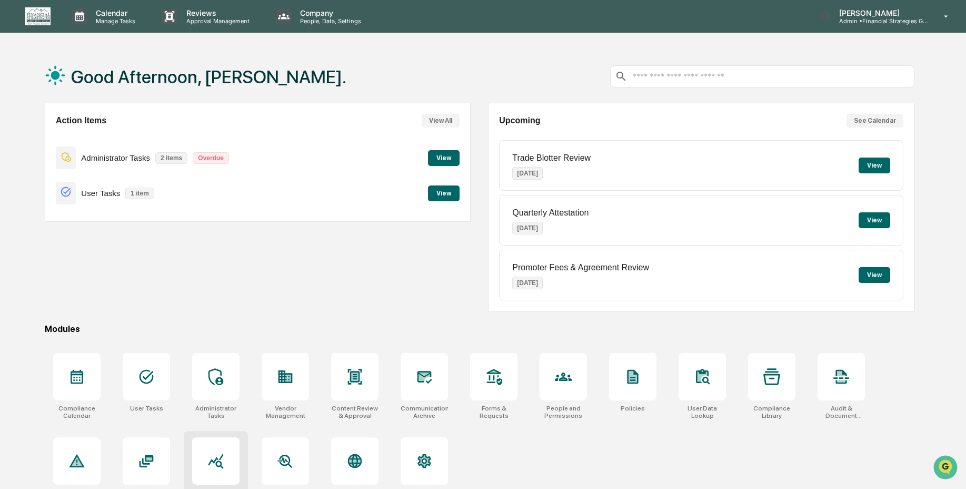
click at [231, 451] on div at bounding box center [215, 460] width 47 height 47
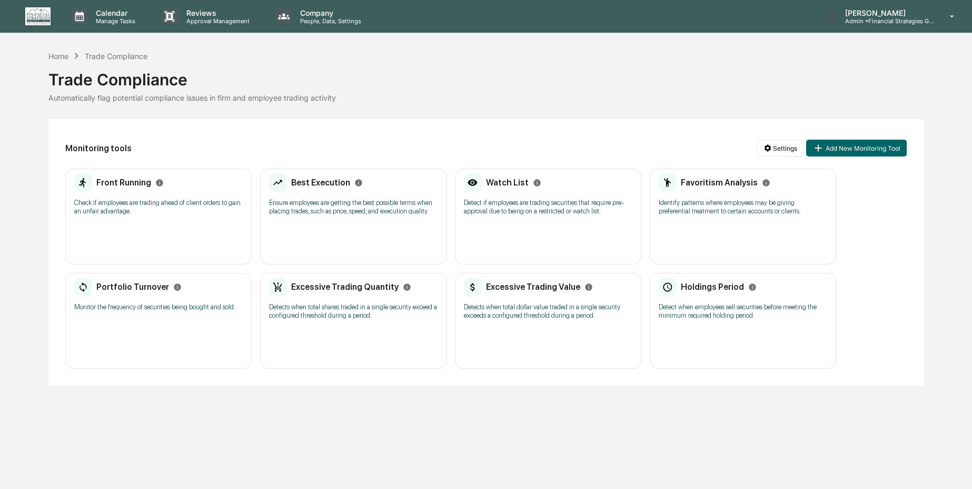
click at [142, 203] on p "Check if employees are trading ahead of client orders to gain an unfair advanta…" at bounding box center [158, 206] width 168 height 17
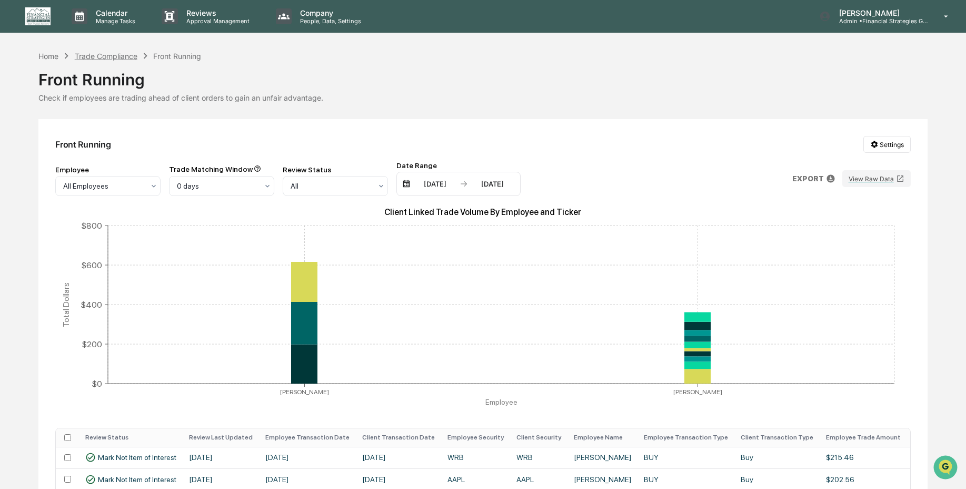
click at [104, 56] on div "Trade Compliance" at bounding box center [106, 56] width 63 height 9
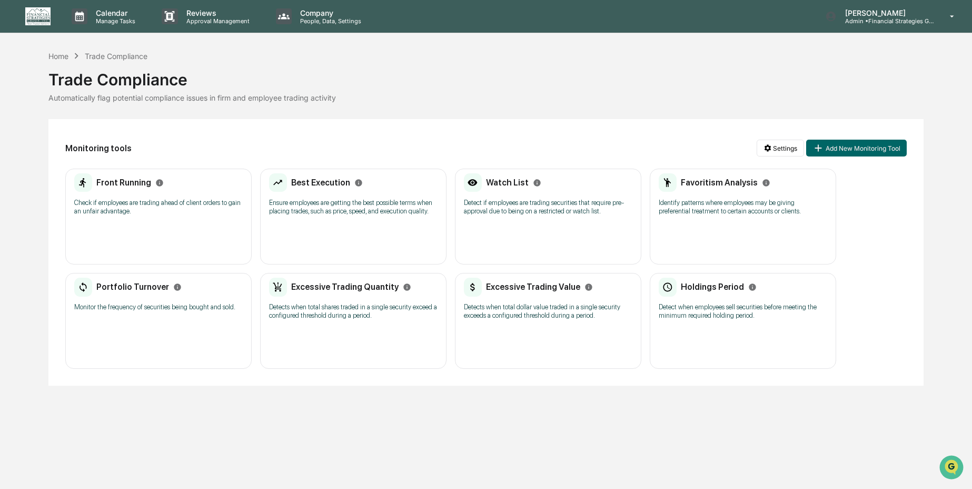
click at [353, 230] on div "Best Execution Ensure employees are getting the best possible terms when placin…" at bounding box center [353, 216] width 186 height 96
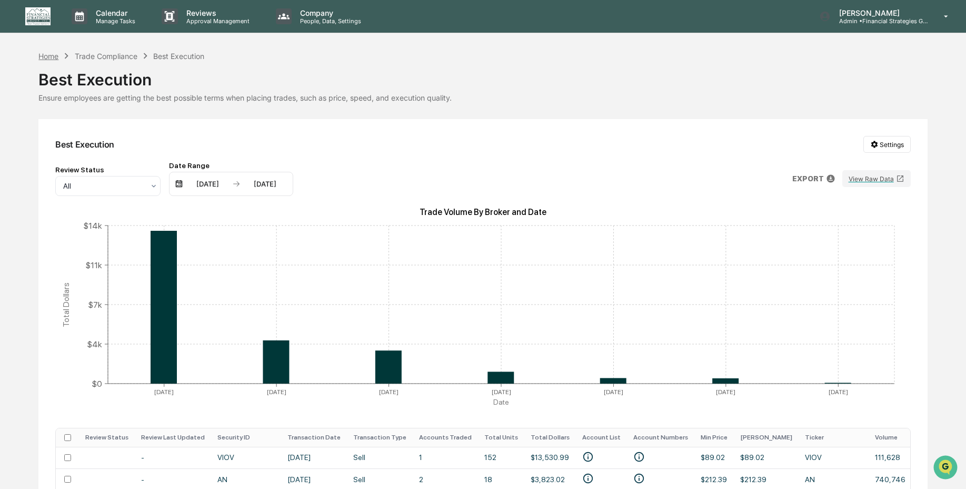
click at [58, 56] on div "Home" at bounding box center [48, 56] width 20 height 9
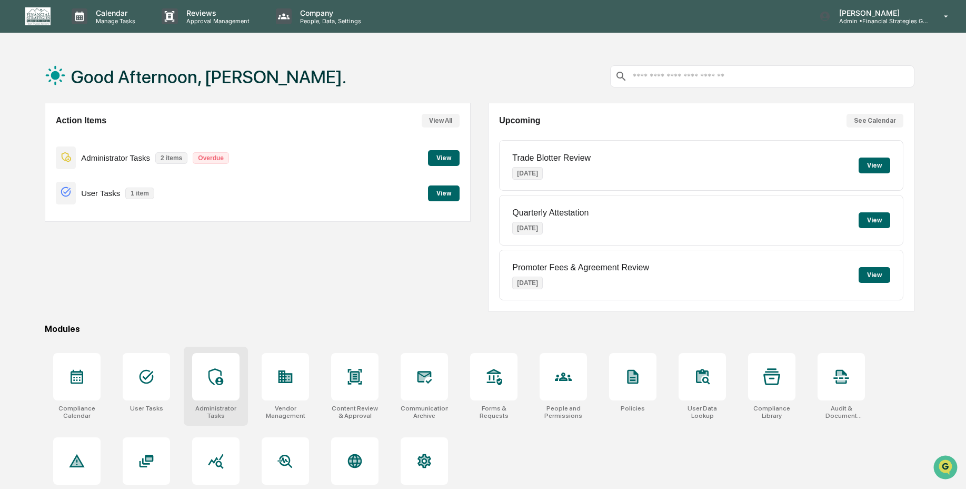
click at [212, 397] on div at bounding box center [215, 376] width 47 height 47
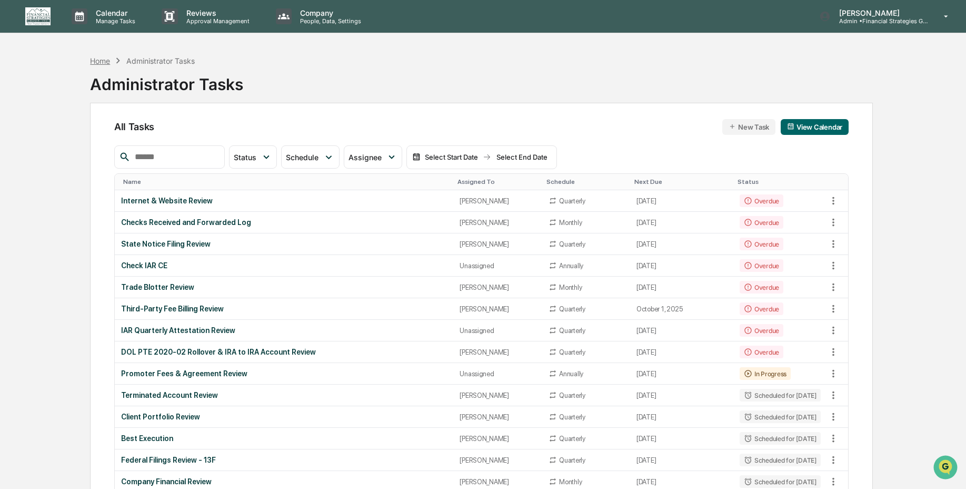
click at [101, 60] on div "Home" at bounding box center [100, 60] width 20 height 9
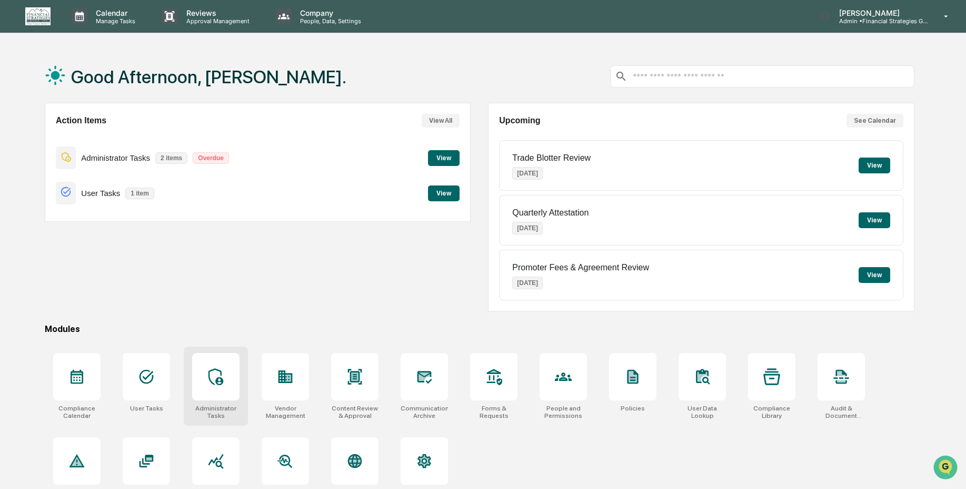
click at [219, 366] on div at bounding box center [215, 376] width 47 height 47
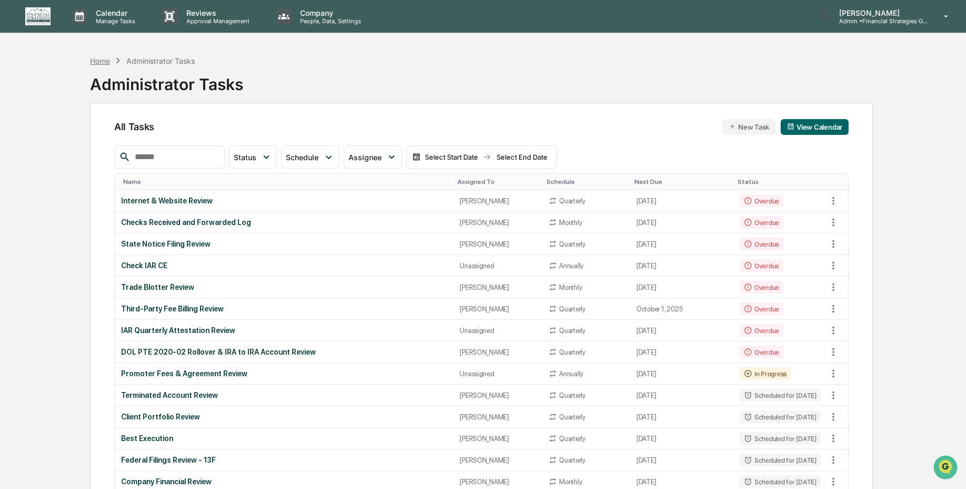
click at [92, 58] on div "Home" at bounding box center [100, 60] width 20 height 9
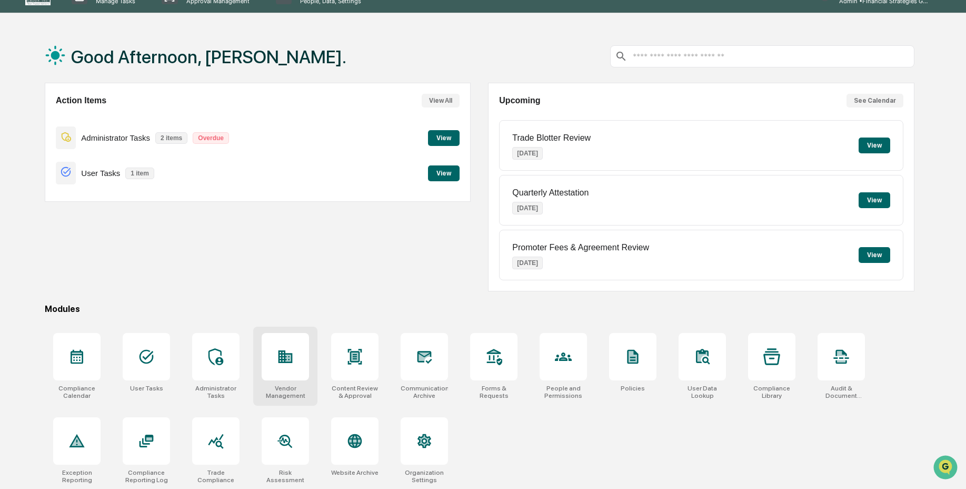
scroll to position [50, 0]
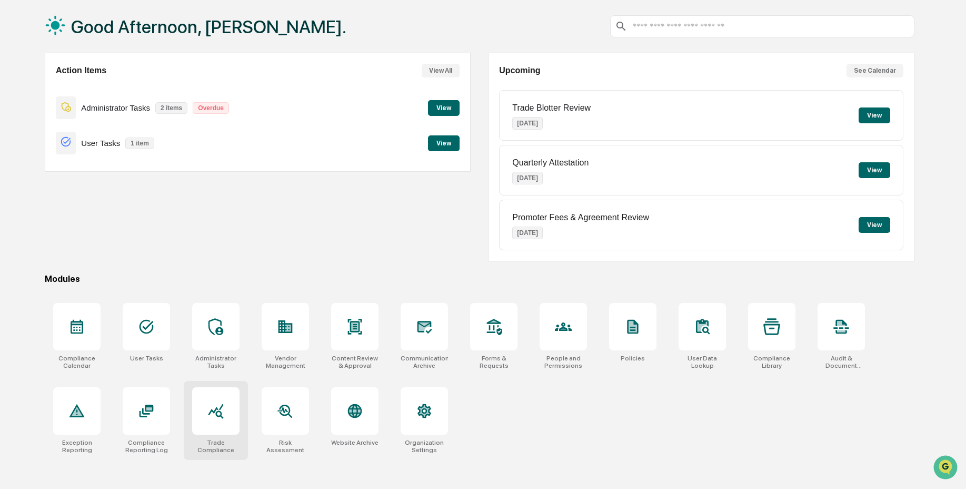
click at [225, 426] on div at bounding box center [215, 410] width 47 height 47
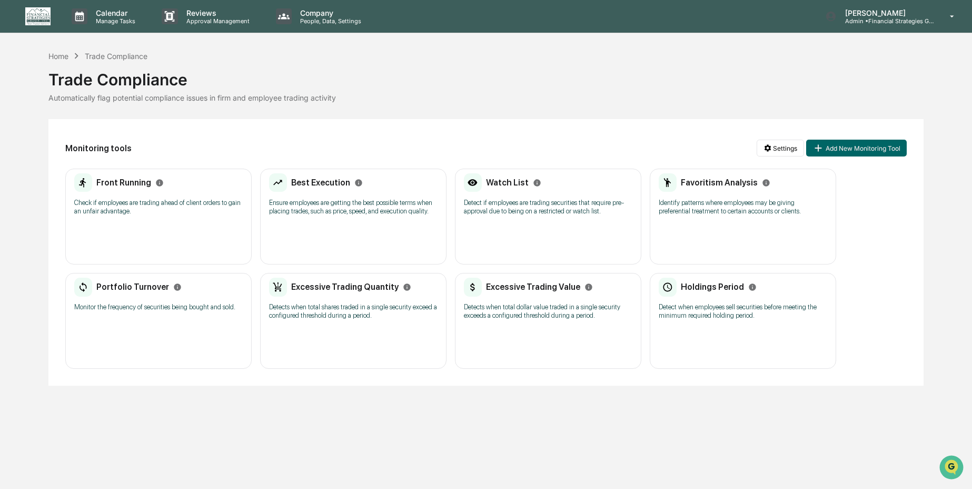
click at [108, 228] on div "Front Running Check if employees are trading ahead of client orders to gain an …" at bounding box center [158, 216] width 186 height 96
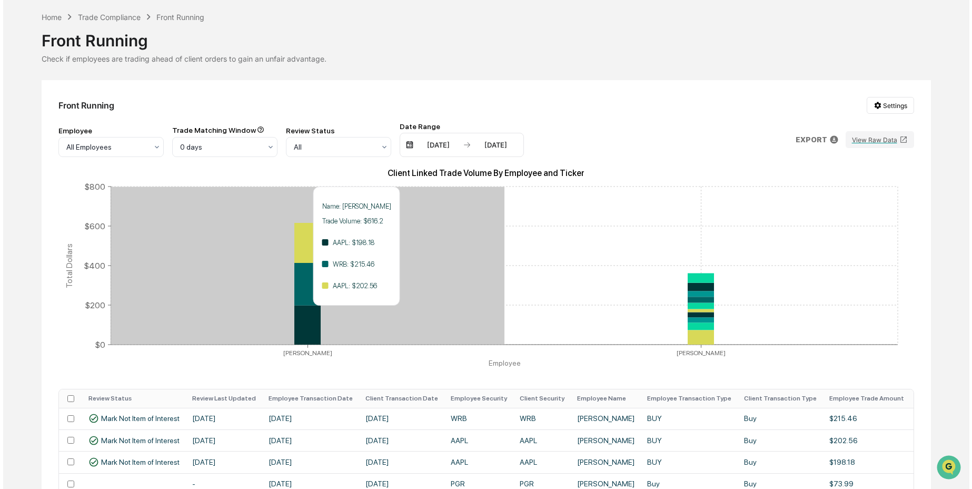
scroll to position [214, 0]
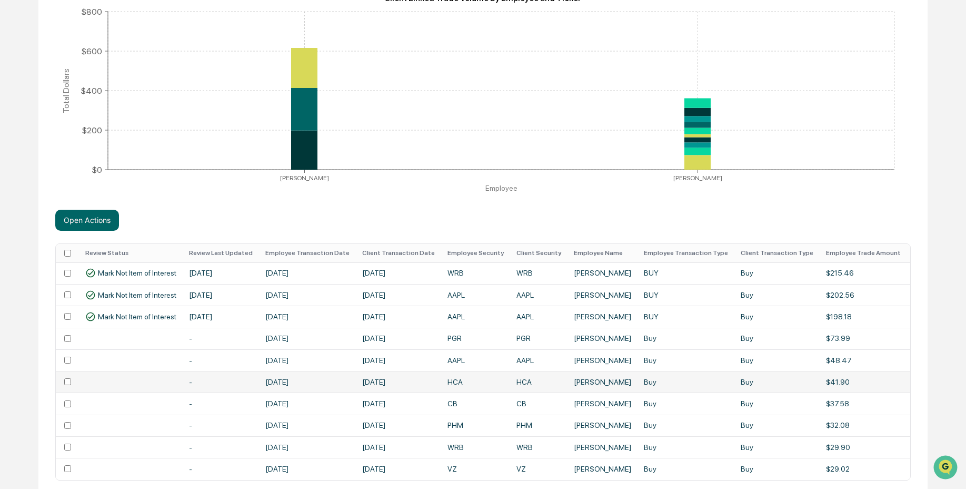
click at [70, 377] on td at bounding box center [67, 382] width 23 height 22
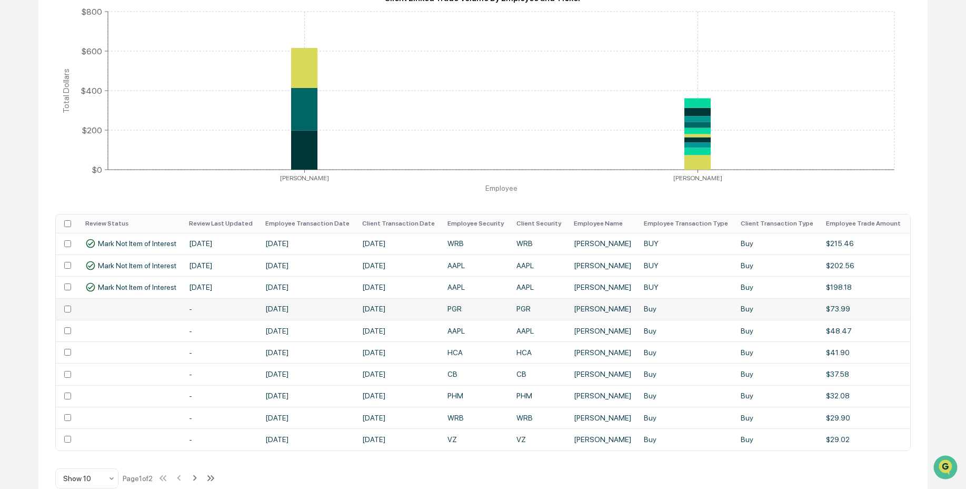
click at [546, 313] on td "PGR" at bounding box center [538, 309] width 57 height 22
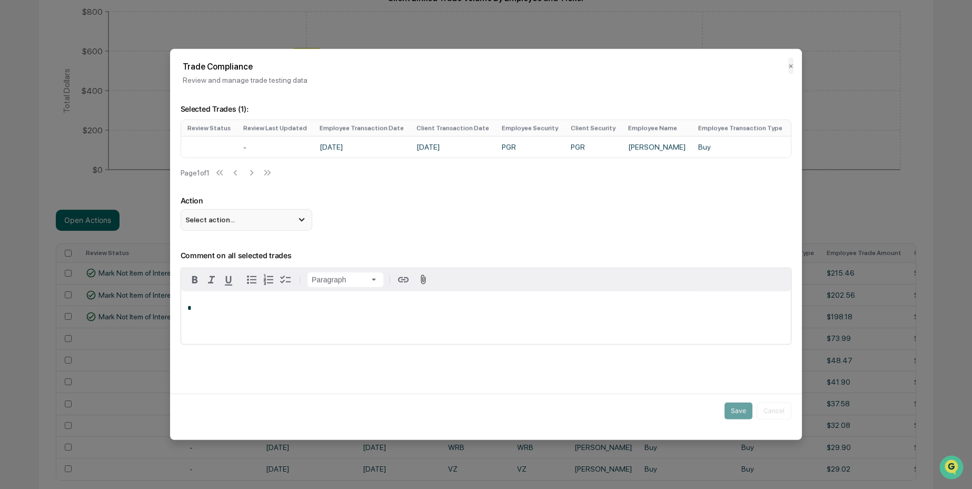
click at [280, 222] on div "Select action..." at bounding box center [247, 219] width 132 height 21
click at [634, 210] on div "Action Select action... Flag Item of Interest Mark Not Item of Interest" at bounding box center [486, 213] width 611 height 34
click at [788, 66] on button "✕" at bounding box center [790, 65] width 5 height 17
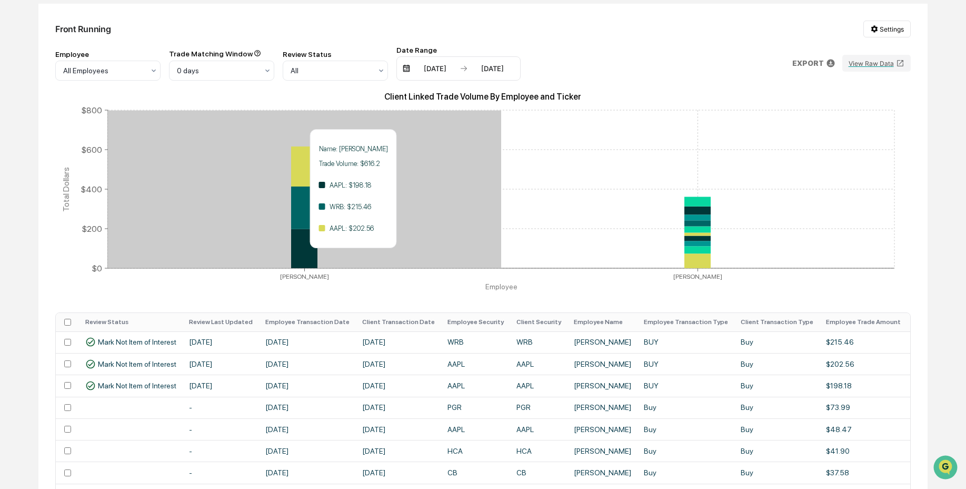
scroll to position [0, 0]
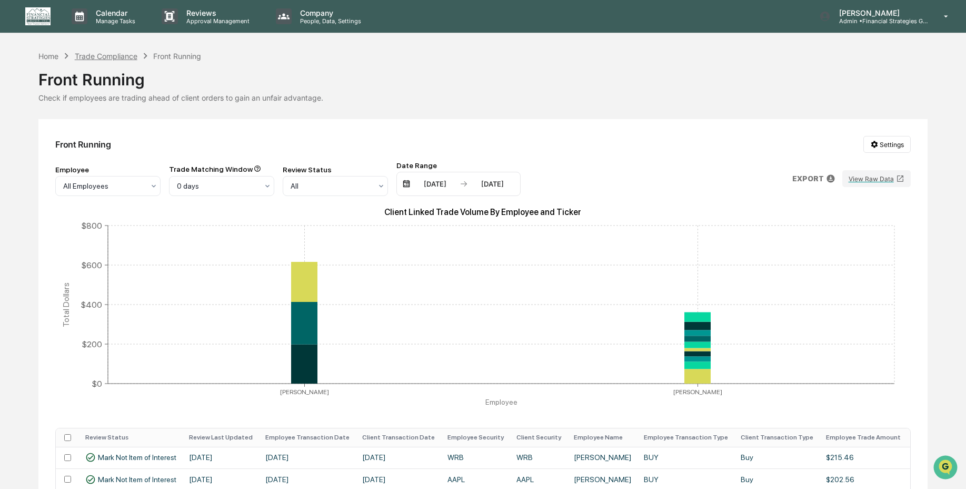
click at [130, 56] on div "Trade Compliance" at bounding box center [106, 56] width 63 height 9
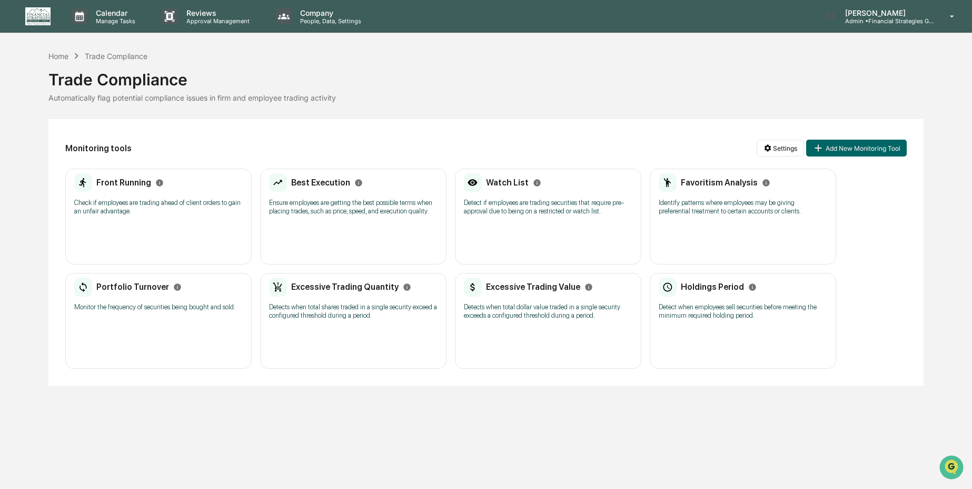
click at [351, 230] on div "Best Execution Ensure employees are getting the best possible terms when placin…" at bounding box center [353, 216] width 186 height 96
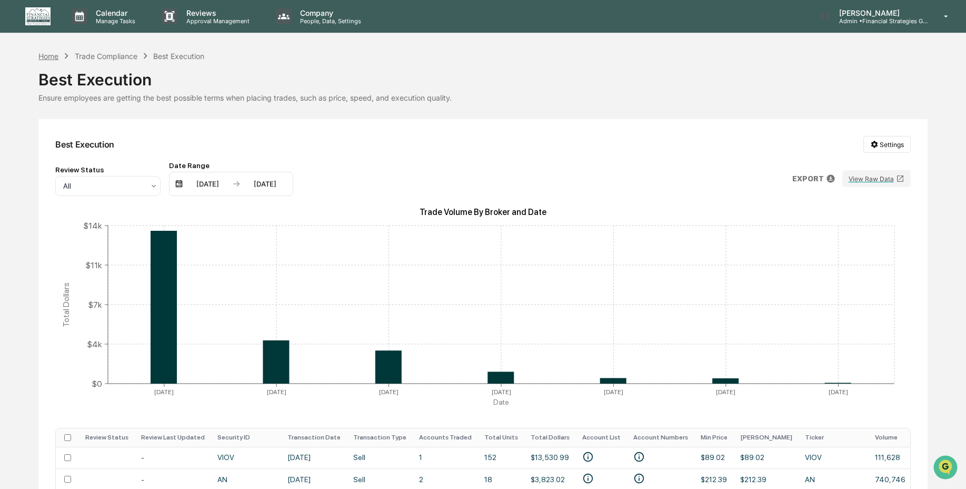
click at [53, 57] on div "Home" at bounding box center [48, 56] width 20 height 9
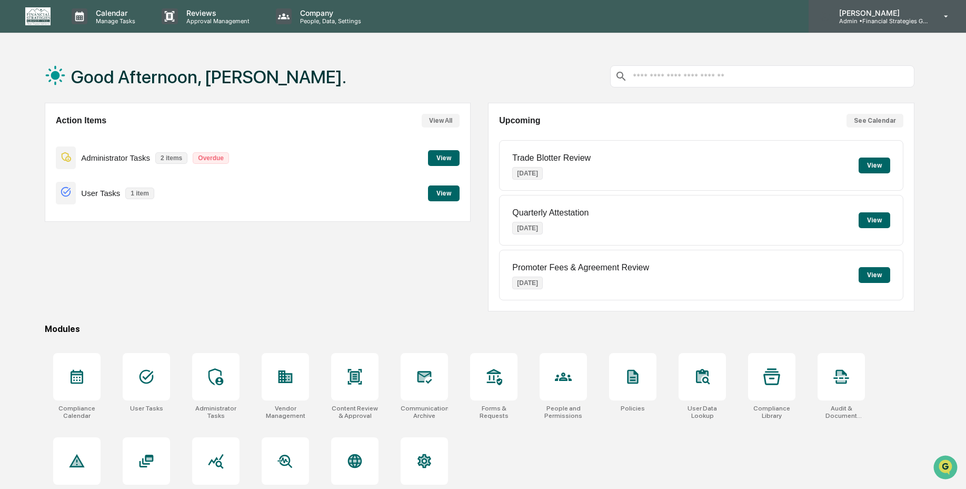
click at [878, 19] on p "Admin • Financial Strategies Group (FSG)" at bounding box center [880, 20] width 98 height 7
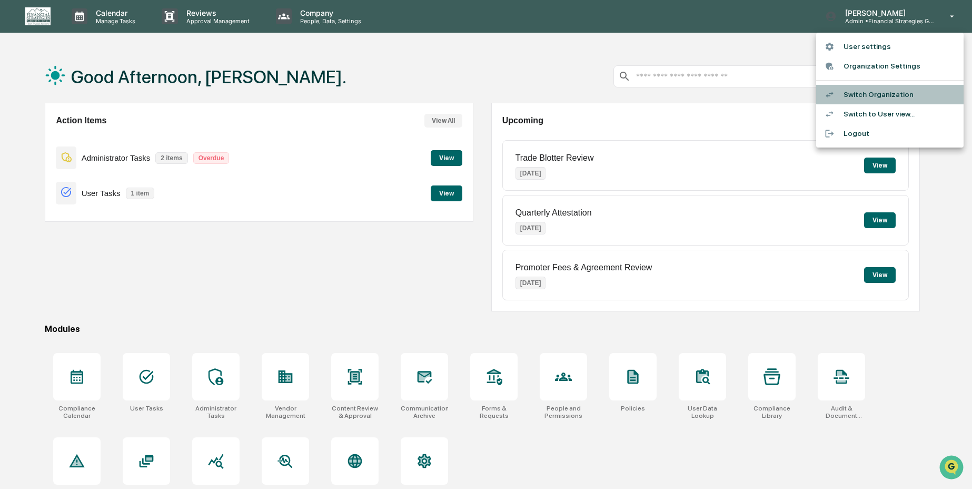
click at [863, 92] on li "Switch Organization" at bounding box center [889, 94] width 147 height 19
